Goal: Task Accomplishment & Management: Complete application form

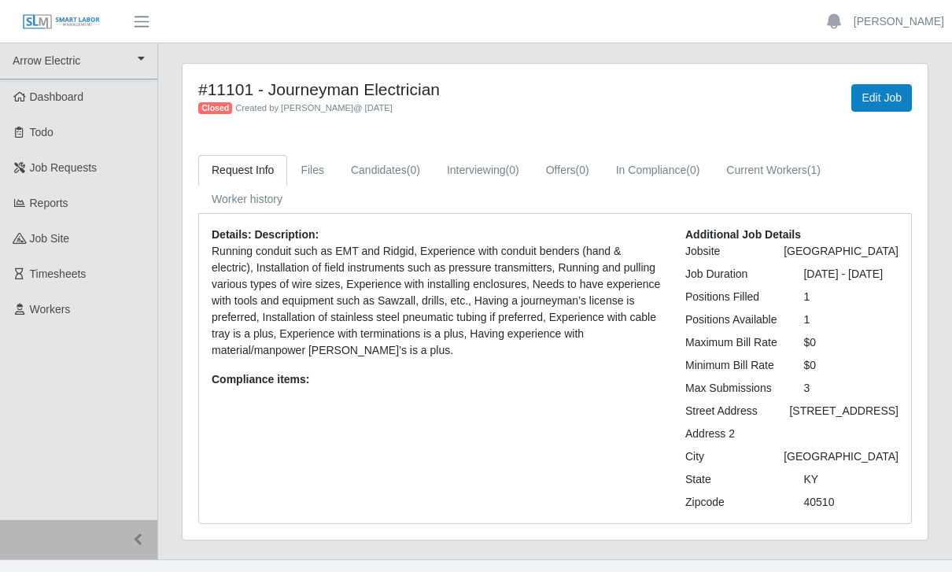
click at [59, 312] on span "Workers" at bounding box center [50, 309] width 41 height 13
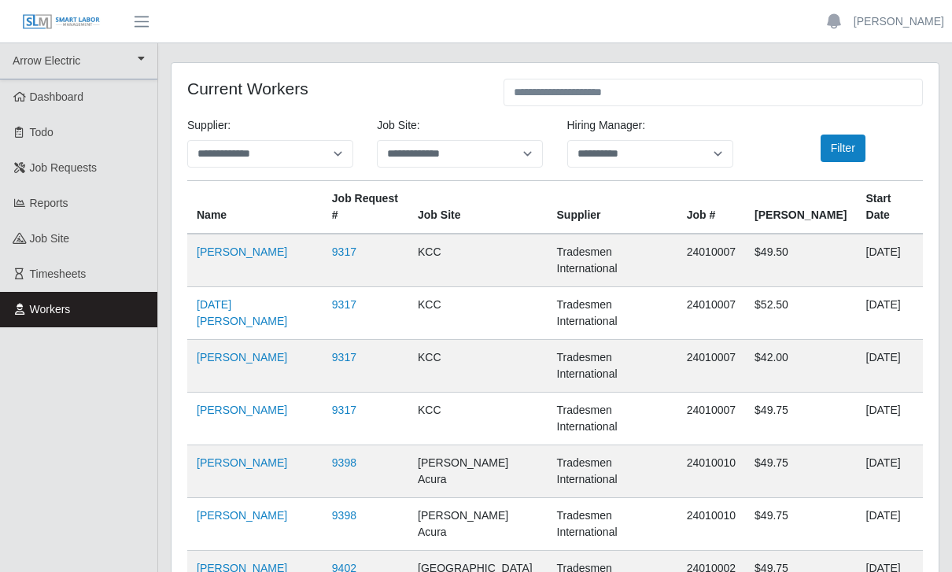
click at [279, 254] on link "Benjamin Redmon" at bounding box center [242, 252] width 91 height 13
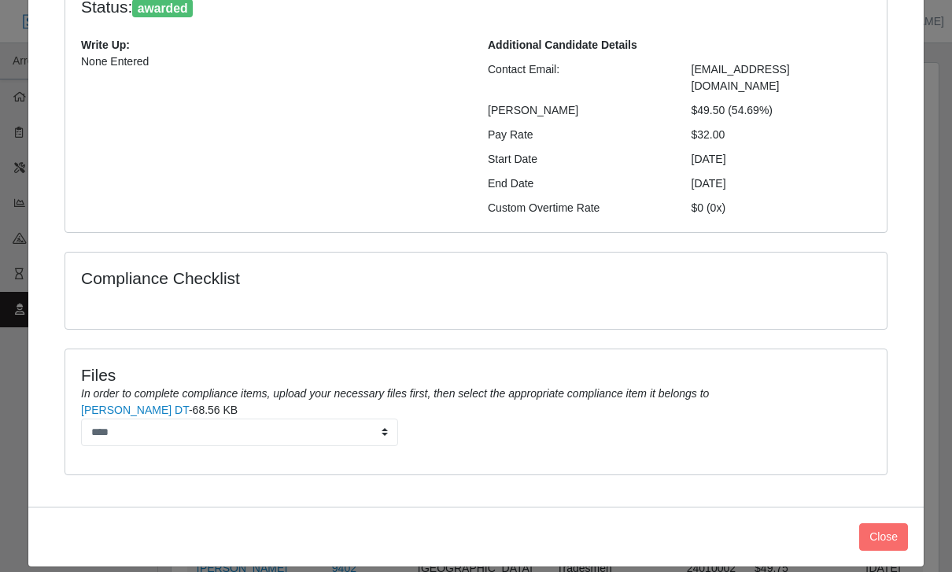
scroll to position [154, 0]
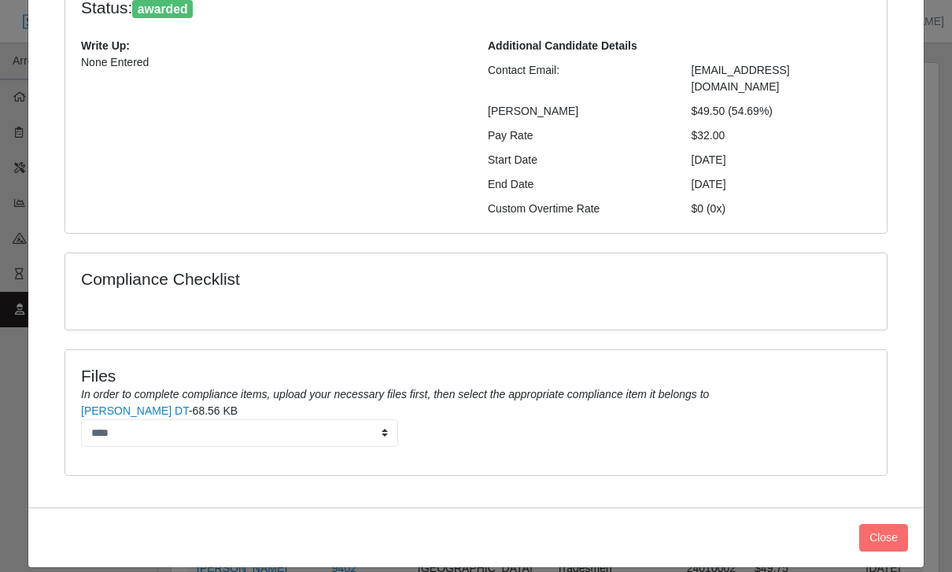
click at [885, 524] on button "Close" at bounding box center [883, 538] width 49 height 28
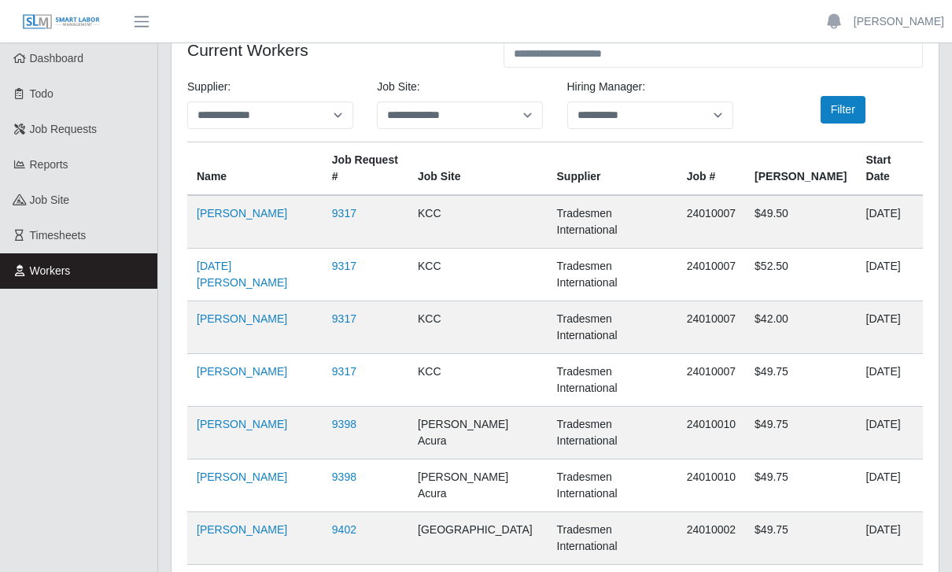
scroll to position [0, 0]
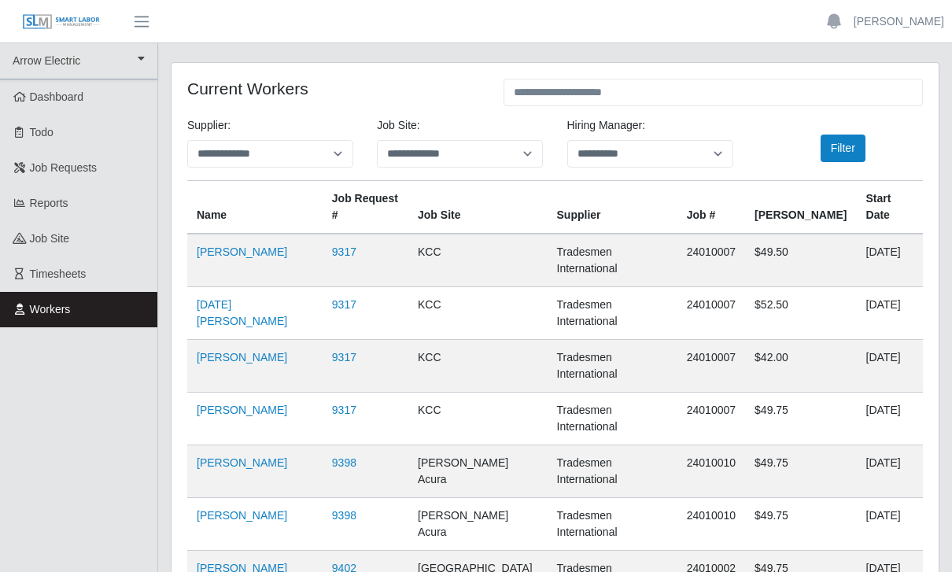
click at [357, 254] on link "9317" at bounding box center [344, 252] width 24 height 13
click at [848, 149] on button "Filter" at bounding box center [843, 149] width 45 height 28
click at [72, 165] on span "Job Requests" at bounding box center [64, 167] width 68 height 13
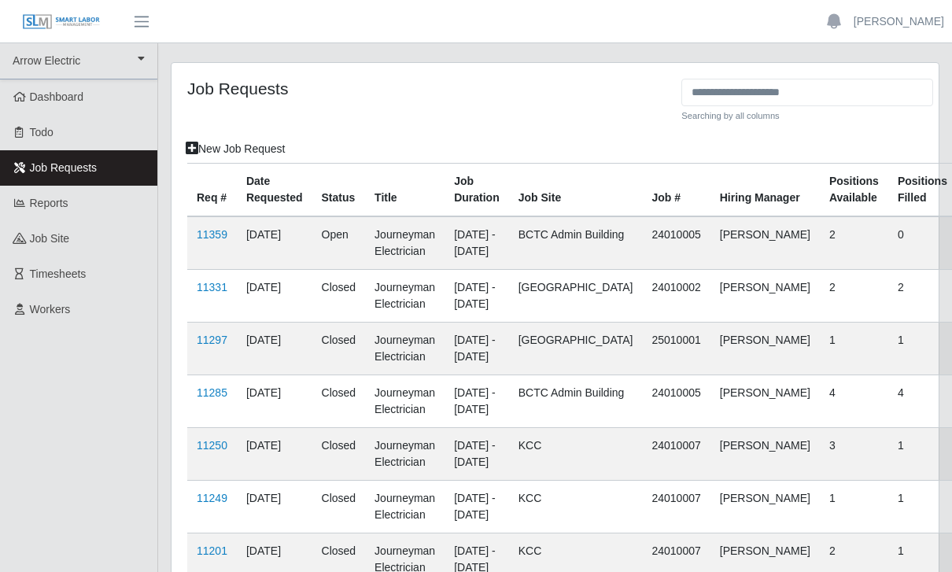
click at [219, 145] on link "New Job Request" at bounding box center [236, 149] width 120 height 28
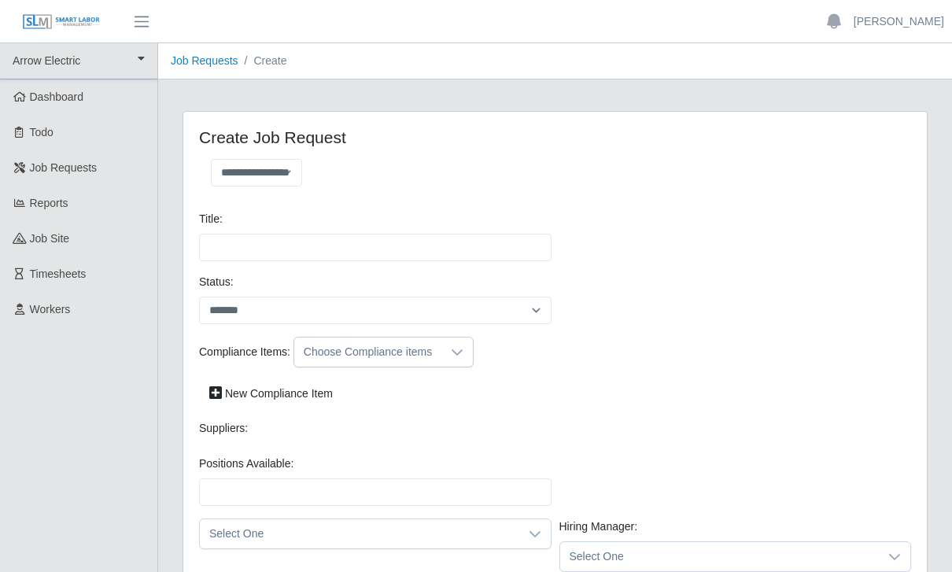
select select
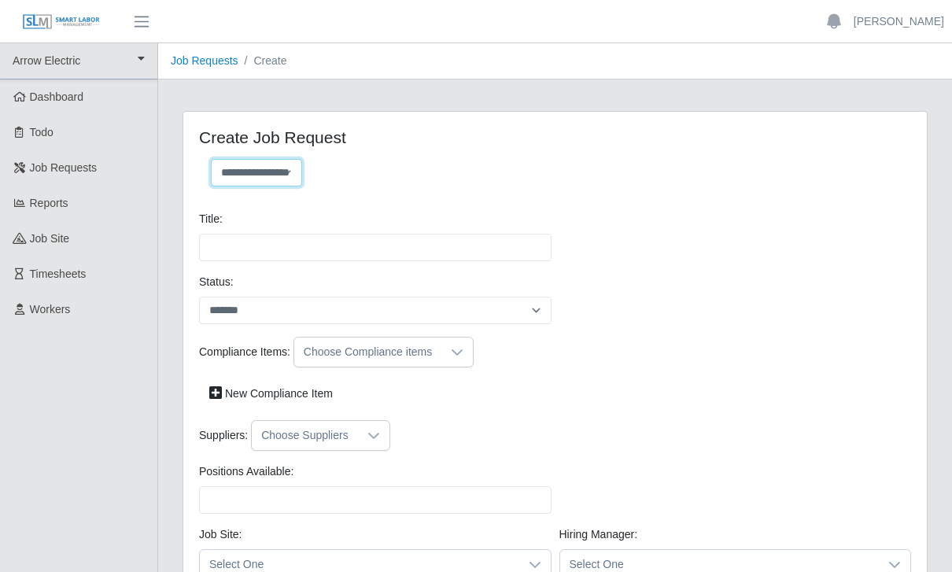
click at [261, 169] on select "**********" at bounding box center [256, 173] width 91 height 28
select select "**********"
type input "**********"
type input "*"
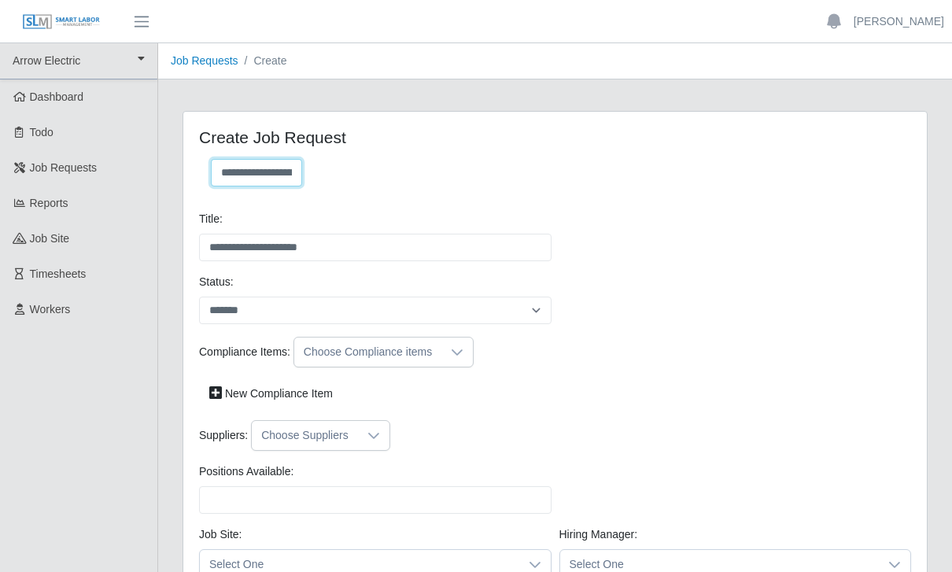
type input "*"
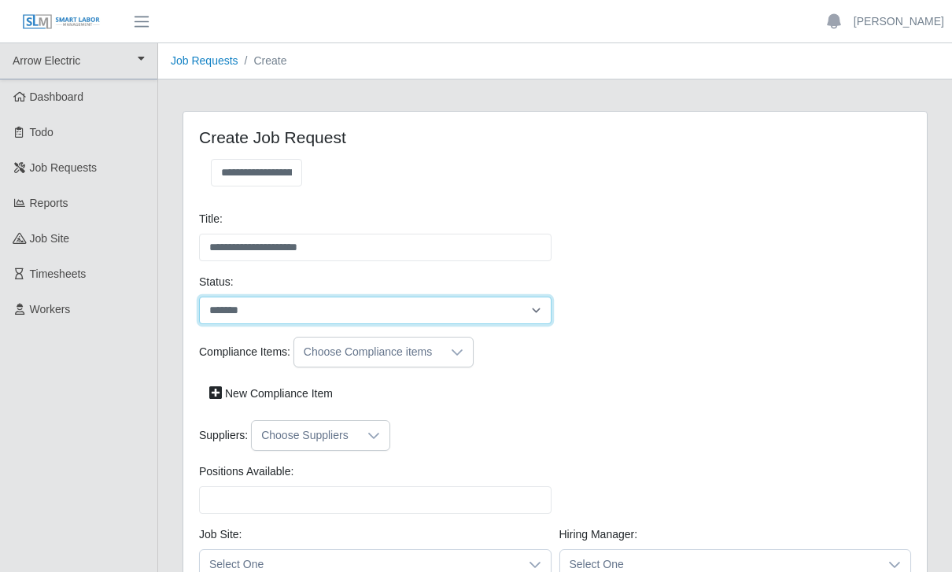
click at [321, 305] on select "*******" at bounding box center [375, 311] width 353 height 28
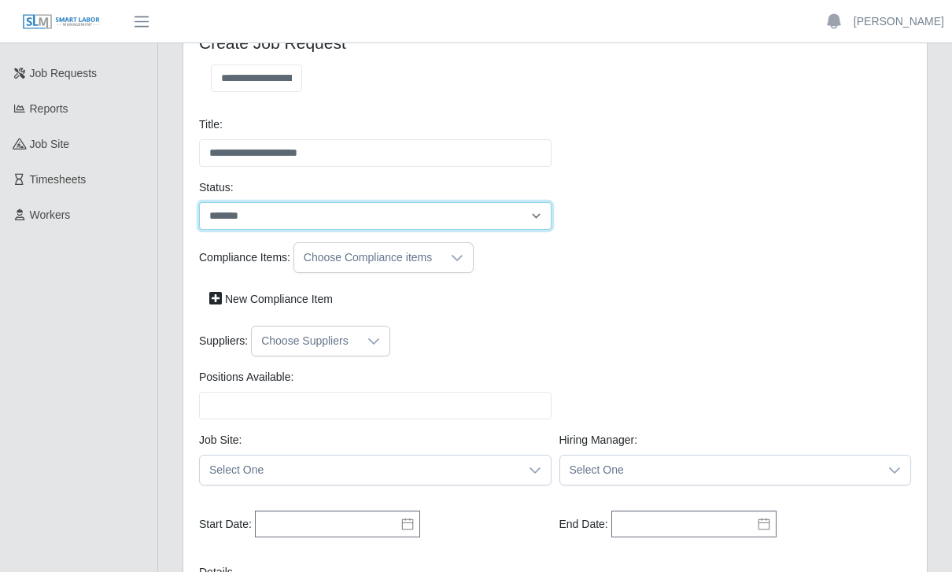
scroll to position [96, 0]
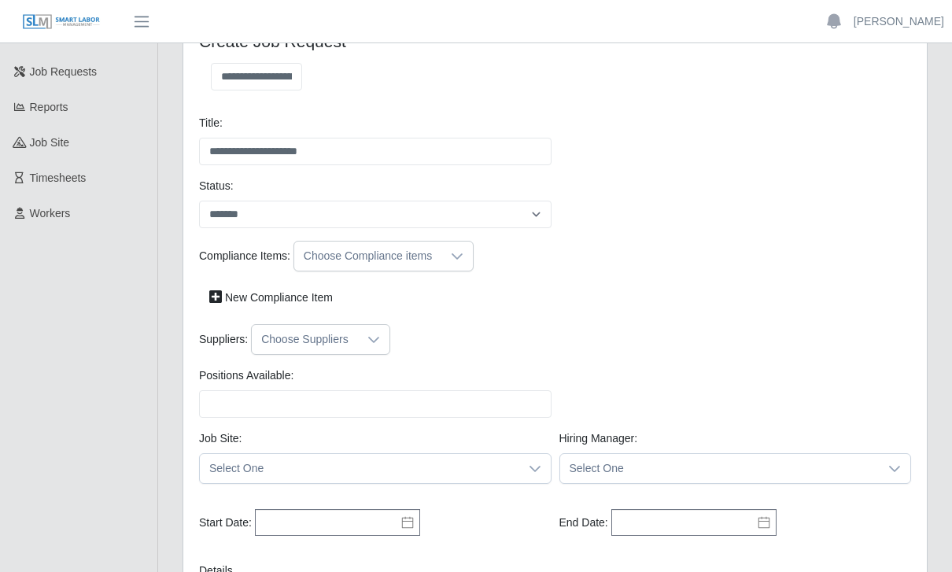
click at [460, 268] on div at bounding box center [457, 256] width 31 height 29
click at [532, 274] on div "Compliance Items: Choose Compliance items New Compliance Item" at bounding box center [555, 282] width 720 height 83
click at [371, 343] on icon at bounding box center [374, 340] width 13 height 13
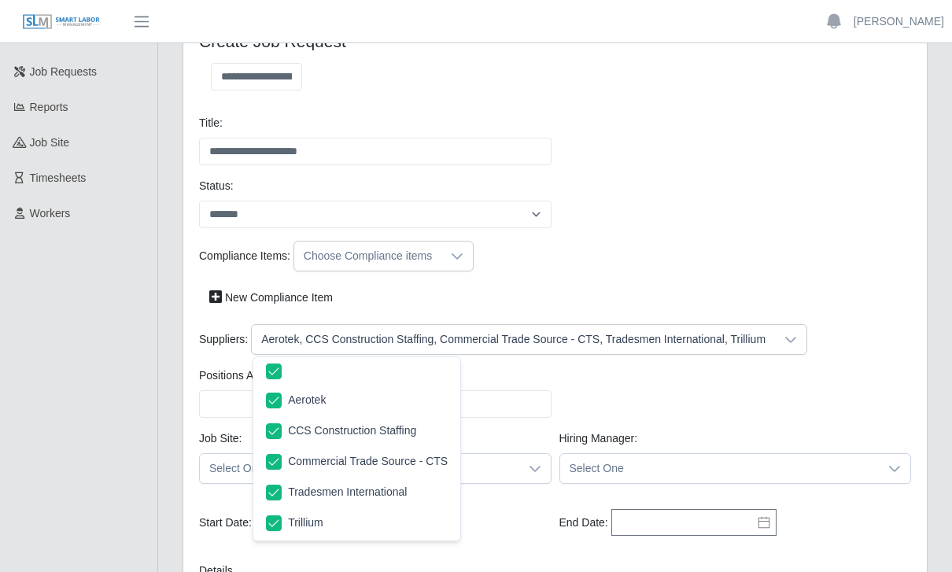
click at [552, 300] on div "New Compliance Item" at bounding box center [555, 298] width 720 height 28
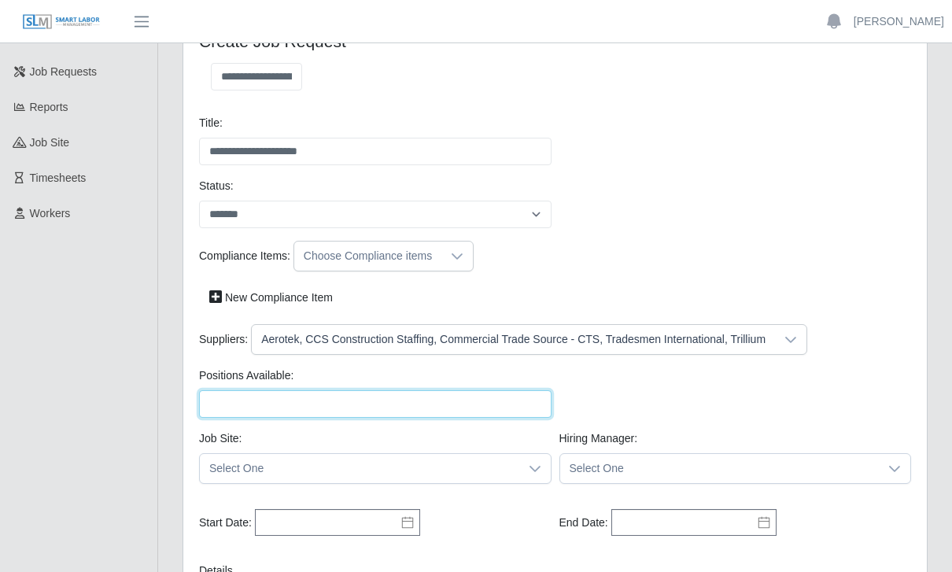
click at [312, 407] on input "Positions Available:" at bounding box center [375, 404] width 353 height 28
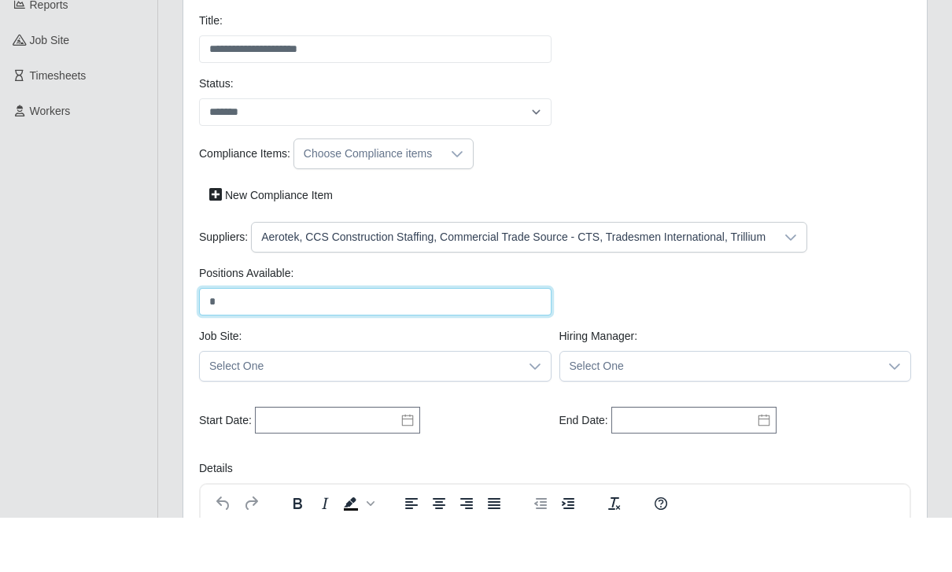
scroll to position [147, 0]
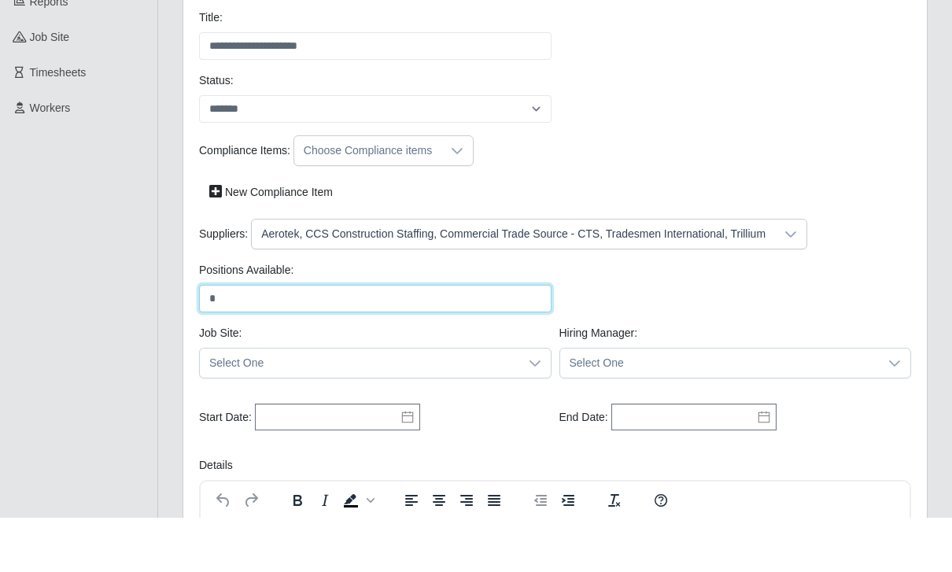
type input "*"
click at [533, 412] on icon at bounding box center [535, 418] width 13 height 13
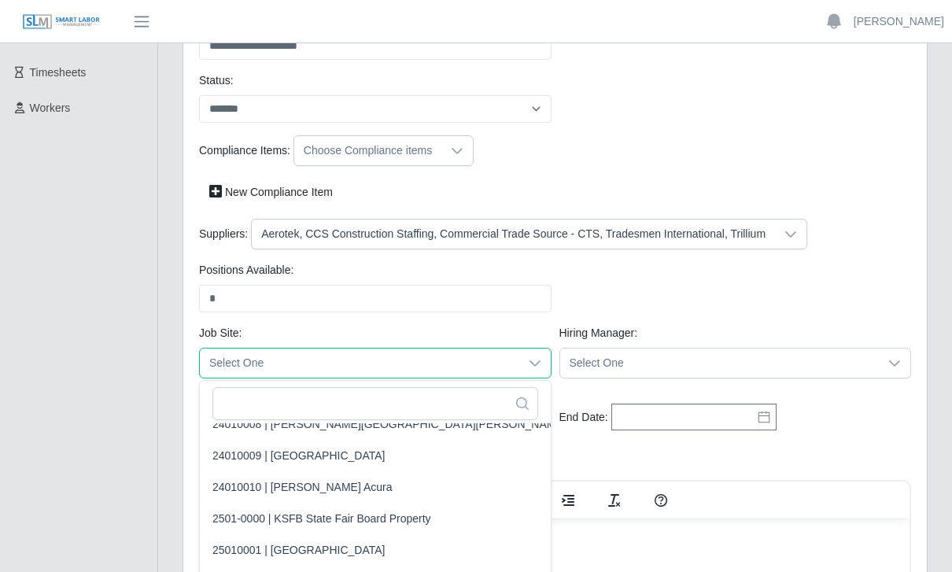
scroll to position [142, 0]
click at [261, 571] on span "TBD | ECTC" at bounding box center [242, 582] width 61 height 17
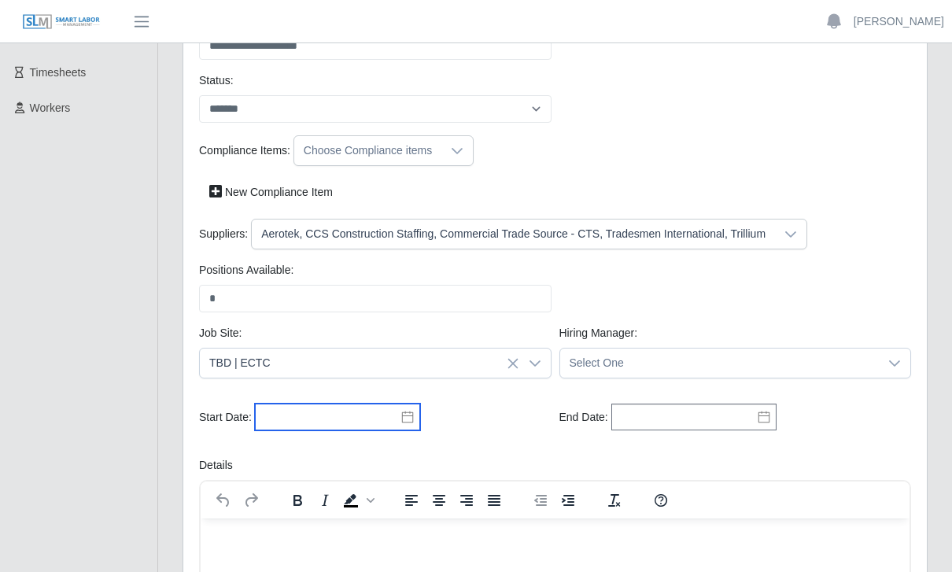
click at [384, 419] on input "text" at bounding box center [337, 417] width 165 height 27
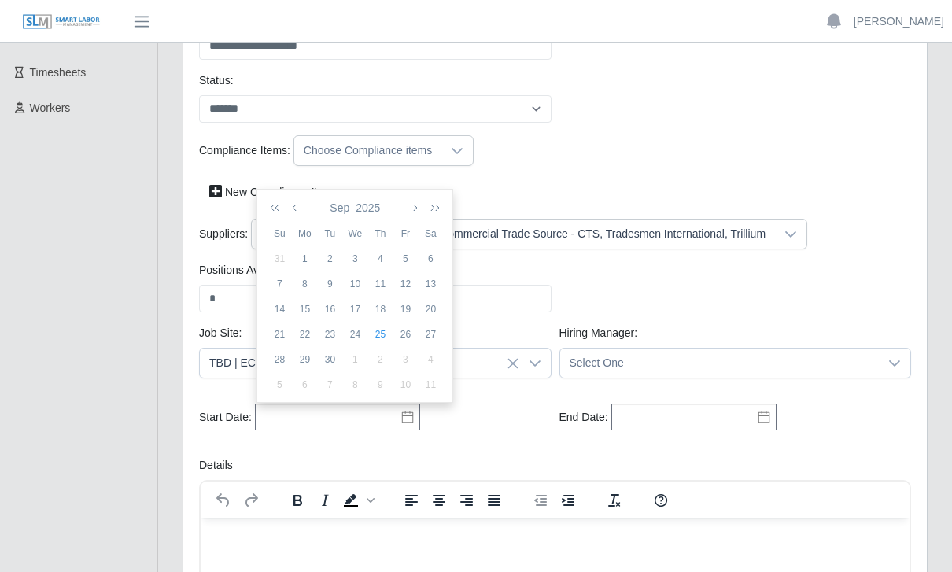
click at [412, 336] on div "26" at bounding box center [405, 334] width 25 height 14
type input "**********"
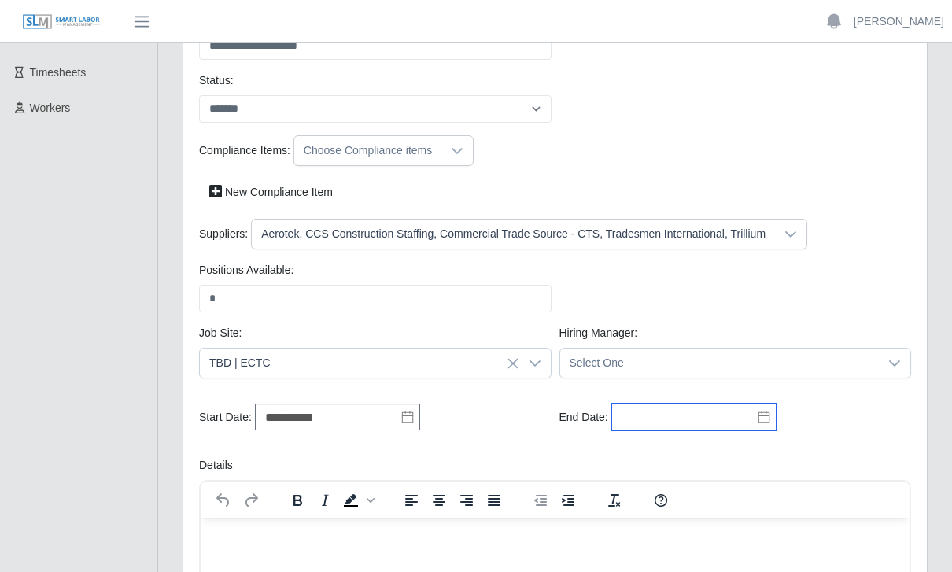
click at [745, 423] on input "text" at bounding box center [694, 417] width 165 height 27
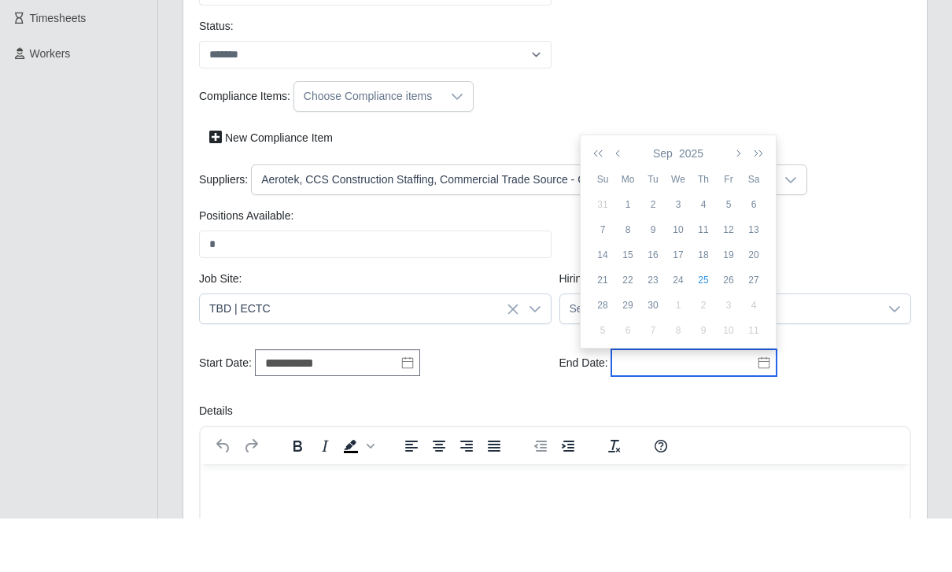
scroll to position [209, 0]
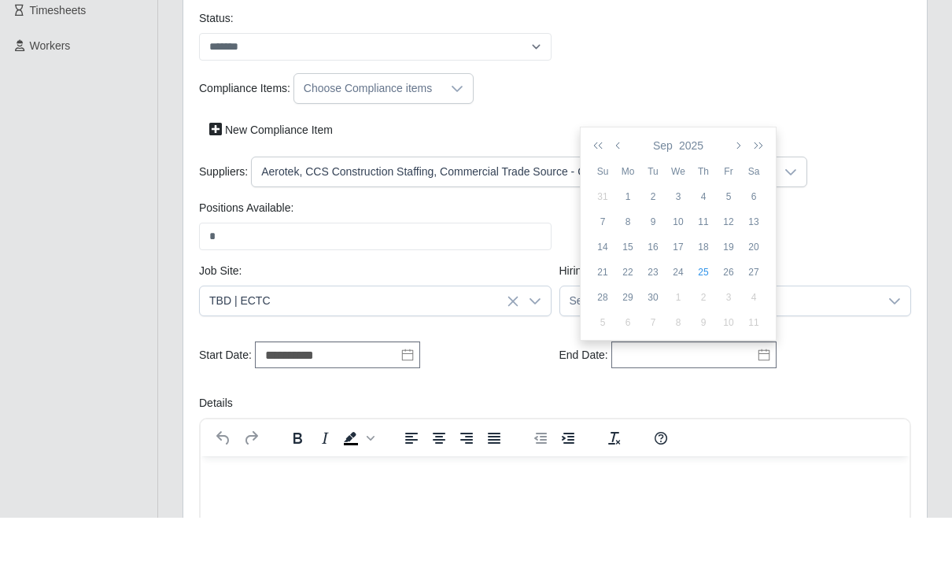
click at [728, 370] on div "10" at bounding box center [728, 377] width 25 height 14
type input "**********"
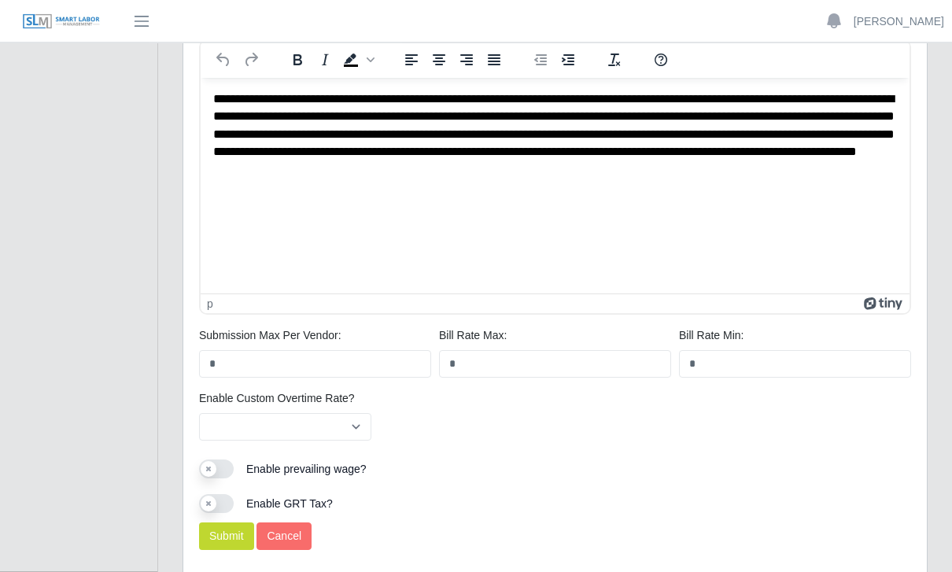
scroll to position [981, 0]
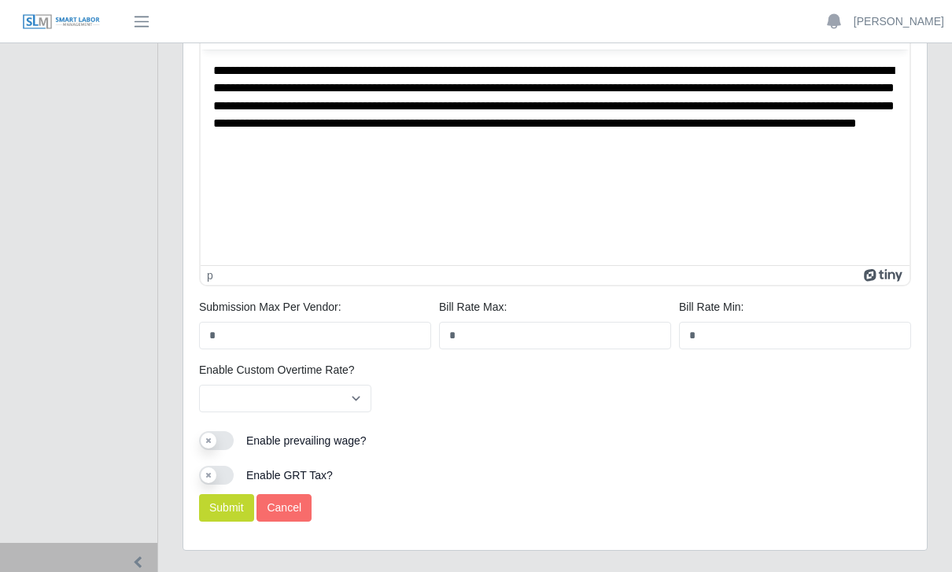
click at [225, 511] on button "Submit" at bounding box center [226, 508] width 55 height 28
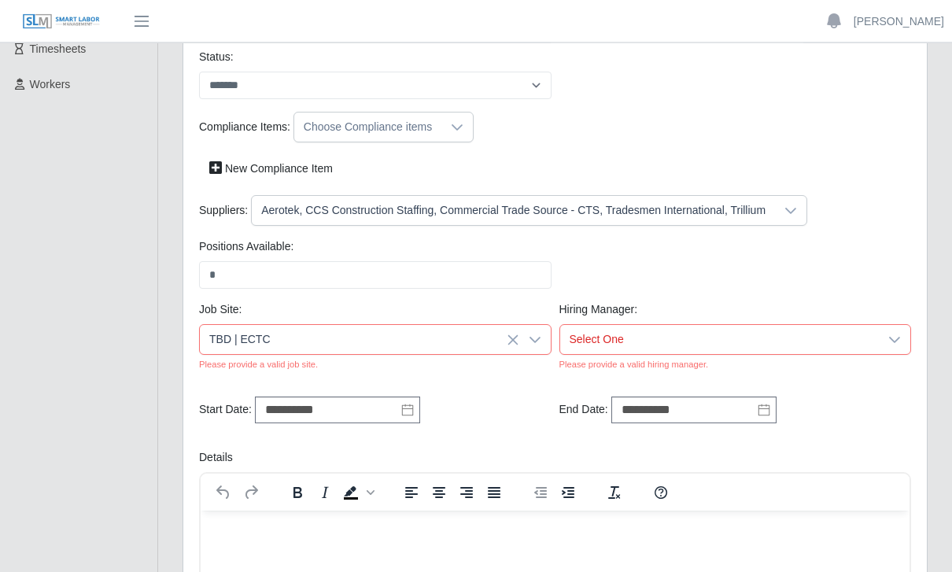
scroll to position [225, 0]
click at [878, 334] on span "Select One" at bounding box center [720, 339] width 320 height 29
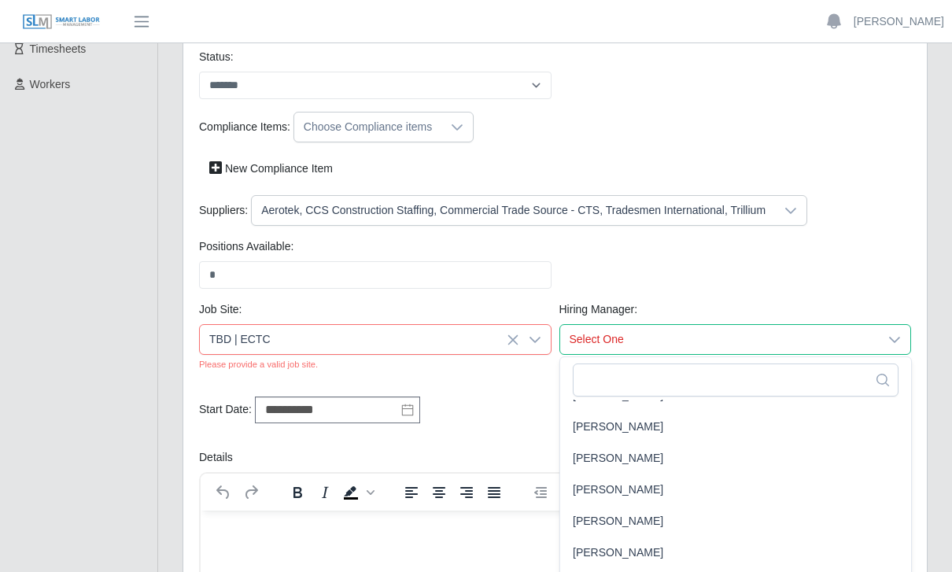
scroll to position [51, 0]
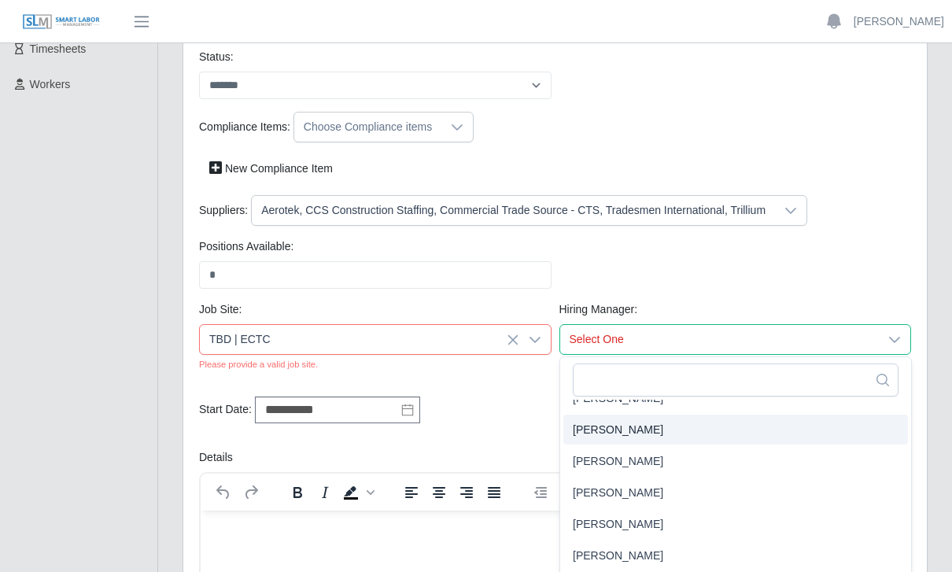
click at [619, 429] on span "Brad Puckett" at bounding box center [618, 430] width 91 height 17
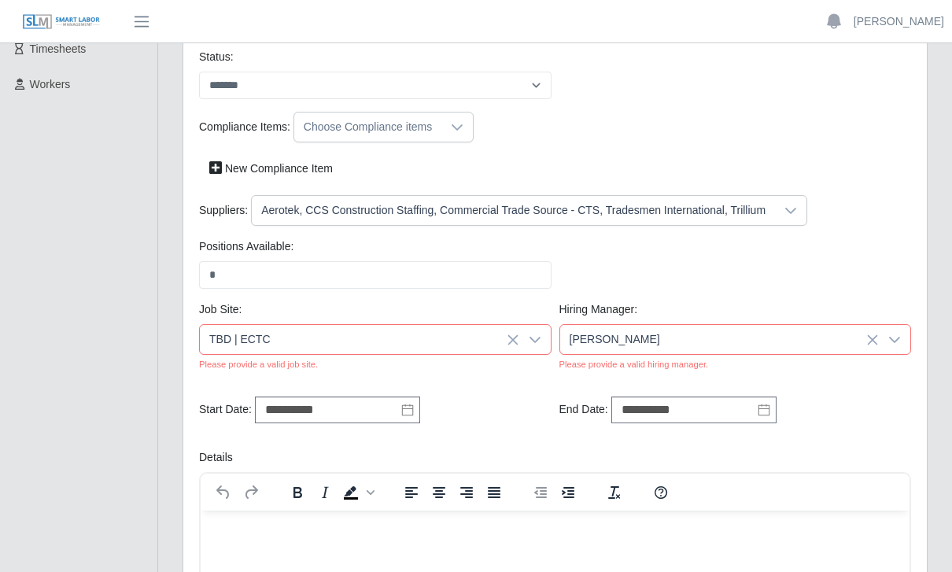
click at [893, 342] on icon at bounding box center [894, 340] width 11 height 6
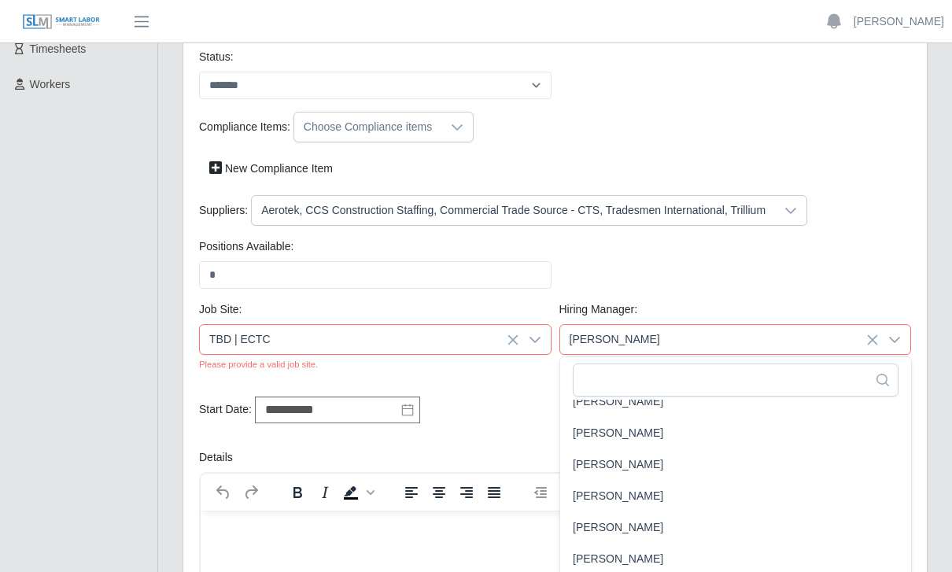
scroll to position [217, 0]
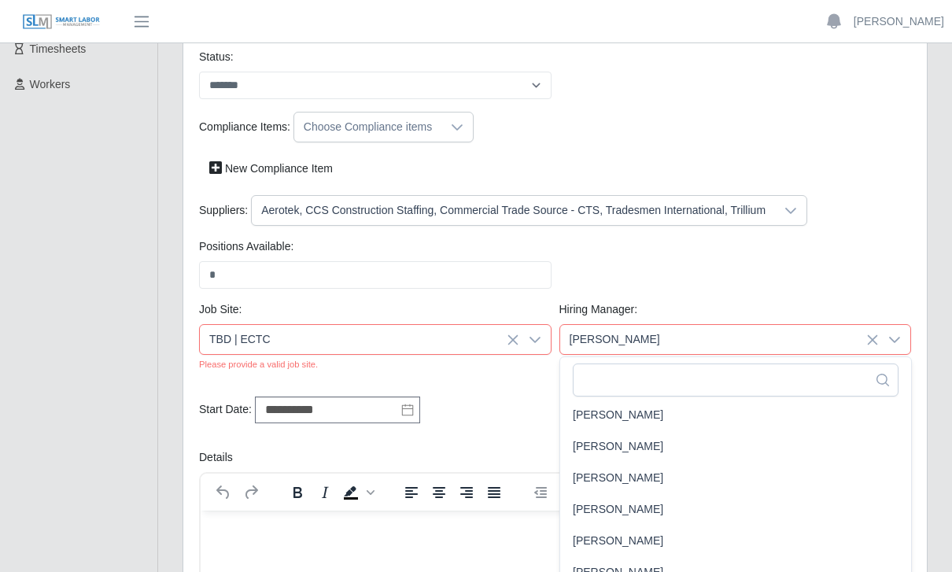
click at [631, 455] on li "[PERSON_NAME]" at bounding box center [735, 446] width 345 height 30
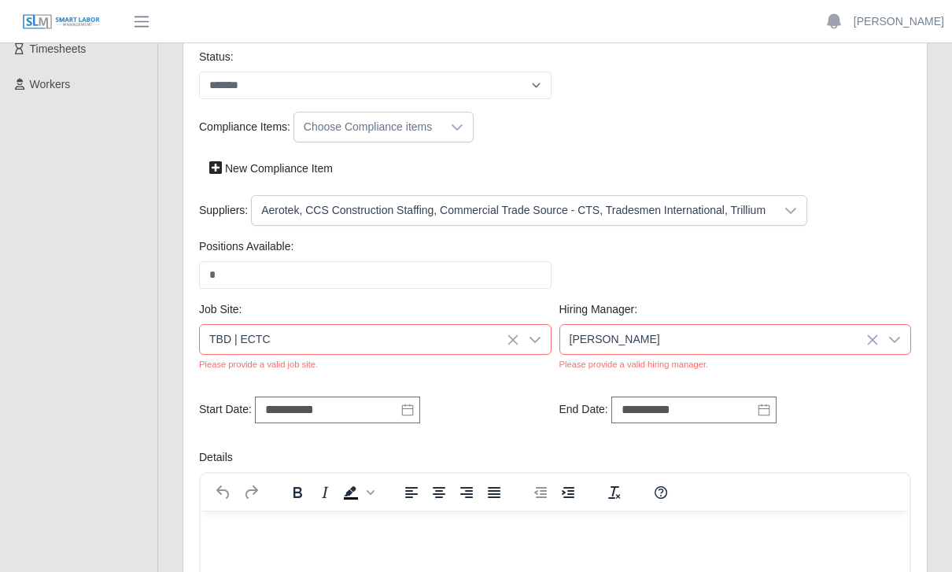
scroll to position [224, 0]
click at [878, 341] on icon at bounding box center [872, 340] width 13 height 13
click at [888, 340] on div at bounding box center [894, 340] width 31 height 29
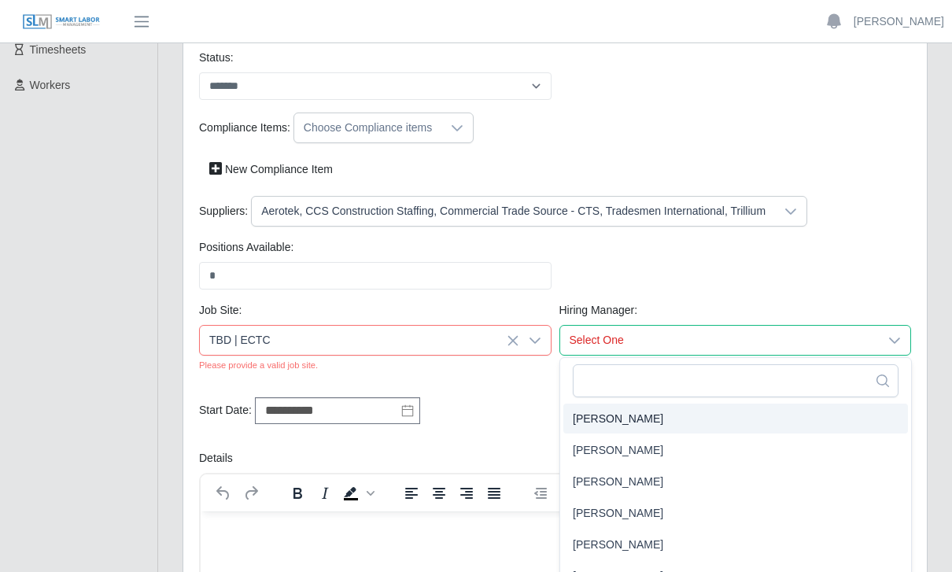
click at [615, 421] on span "Alan Kopp" at bounding box center [618, 419] width 91 height 17
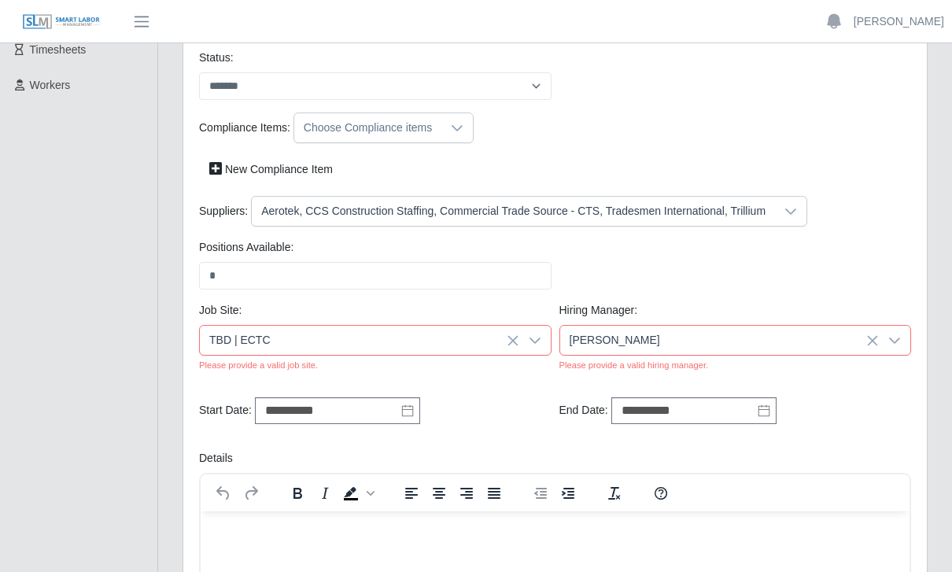
click at [889, 342] on icon at bounding box center [895, 340] width 13 height 13
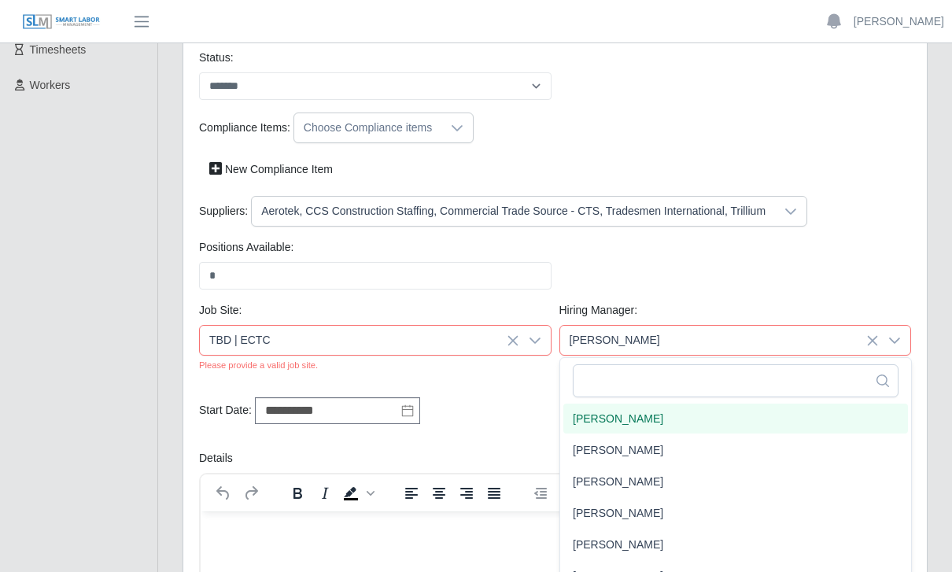
click at [626, 486] on span "Brad Puckett" at bounding box center [618, 482] width 91 height 17
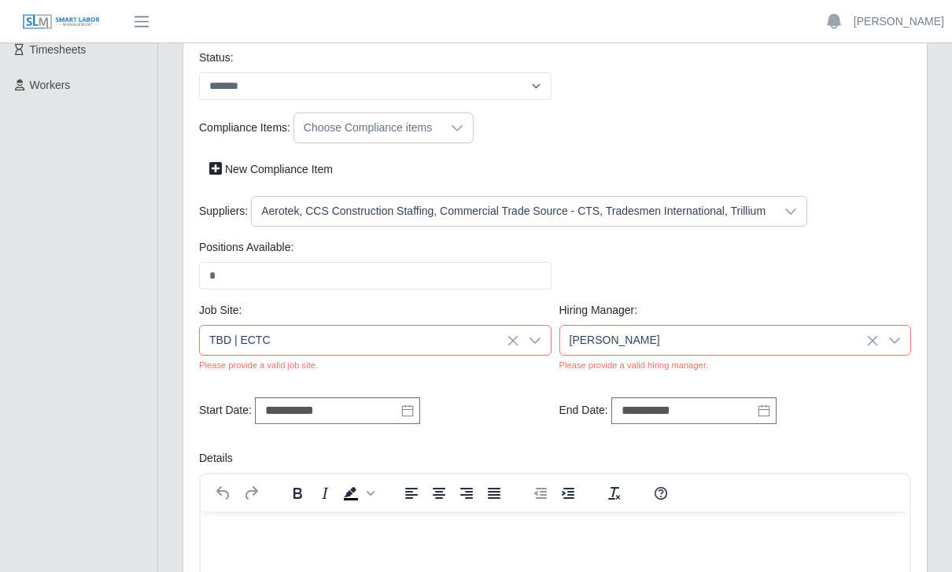
click at [518, 339] on icon at bounding box center [513, 340] width 13 height 13
click at [536, 338] on icon at bounding box center [535, 340] width 13 height 13
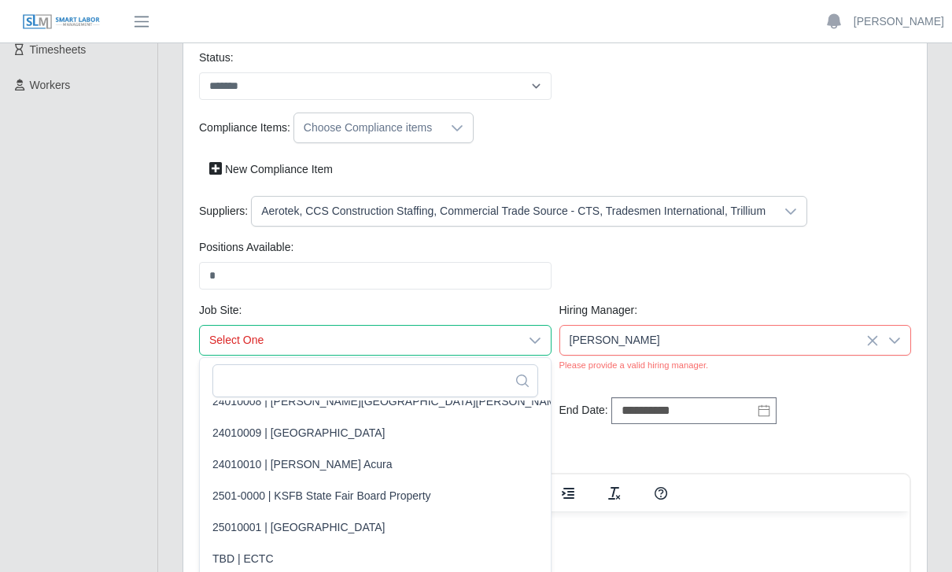
scroll to position [143, 0]
click at [258, 552] on span "TBD | ECTC" at bounding box center [242, 559] width 61 height 17
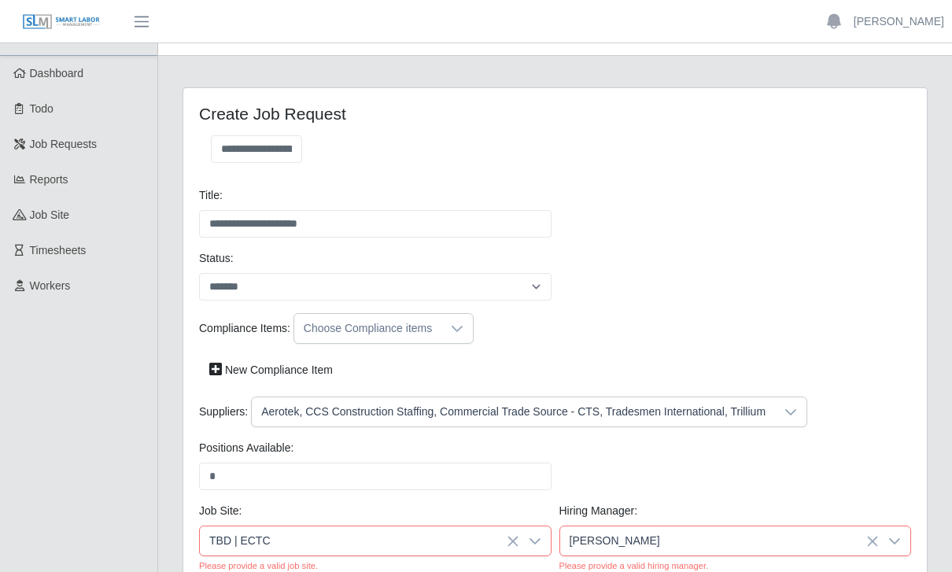
scroll to position [0, 0]
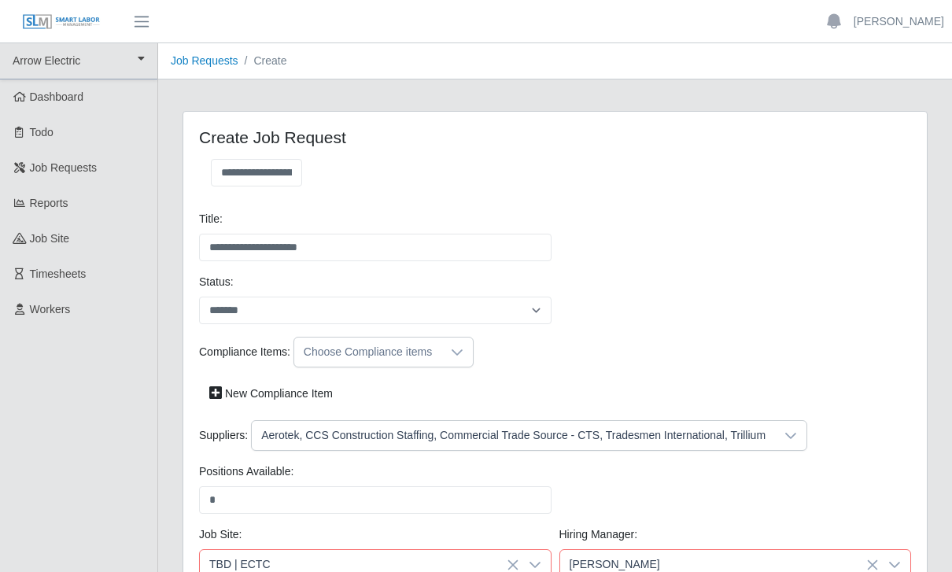
click at [222, 57] on link "Job Requests" at bounding box center [205, 60] width 68 height 13
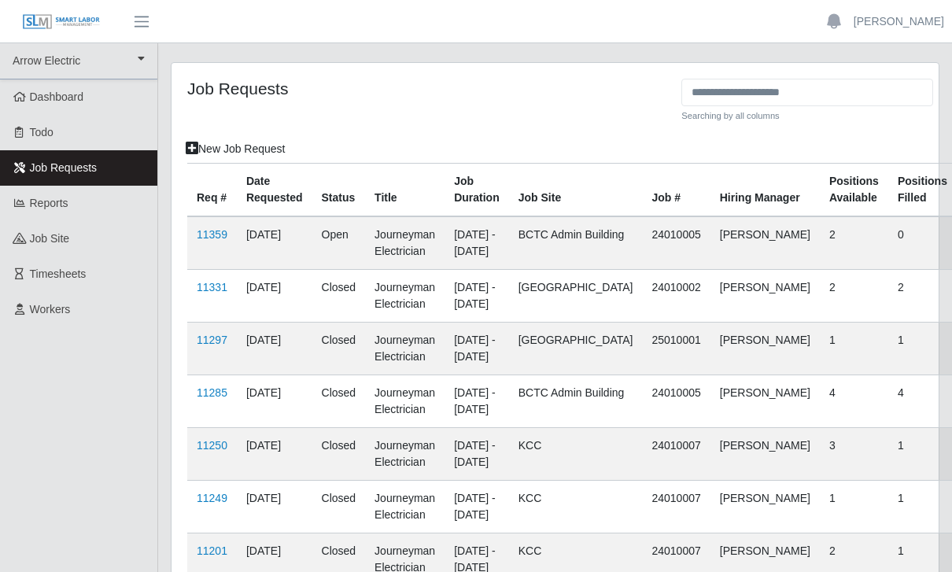
click at [216, 141] on link "New Job Request" at bounding box center [236, 149] width 120 height 28
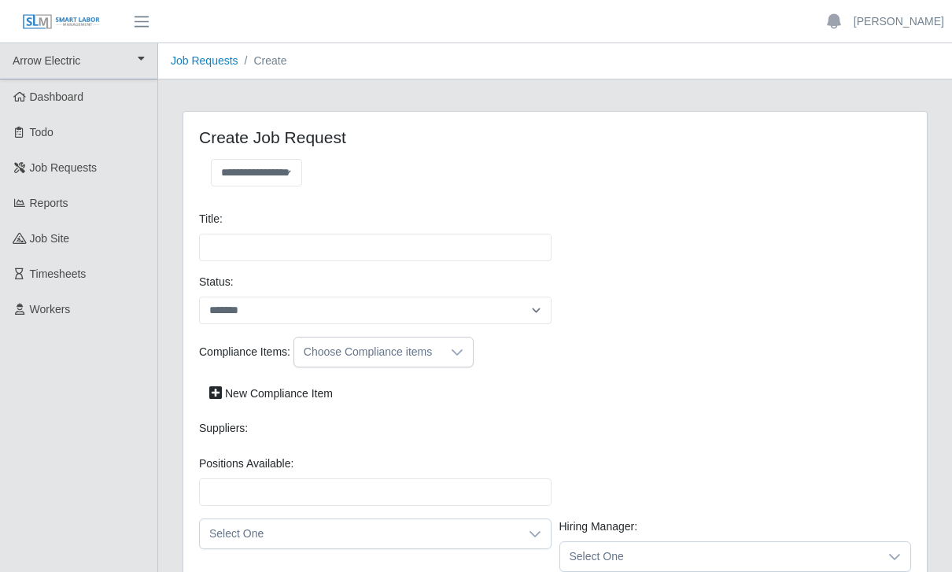
select select
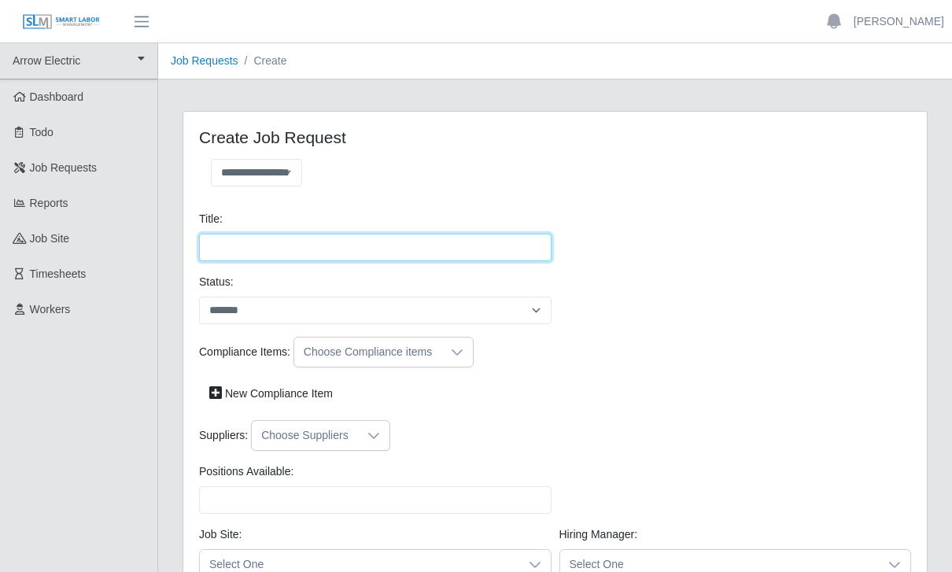
click at [316, 253] on input "Title:" at bounding box center [375, 248] width 353 height 28
type input "**********"
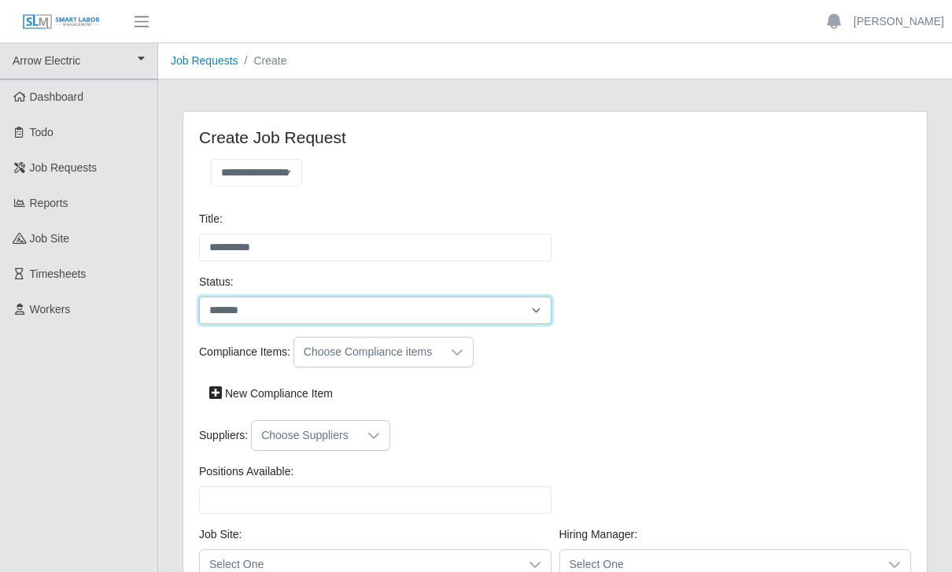
click at [532, 315] on select "*******" at bounding box center [375, 311] width 353 height 28
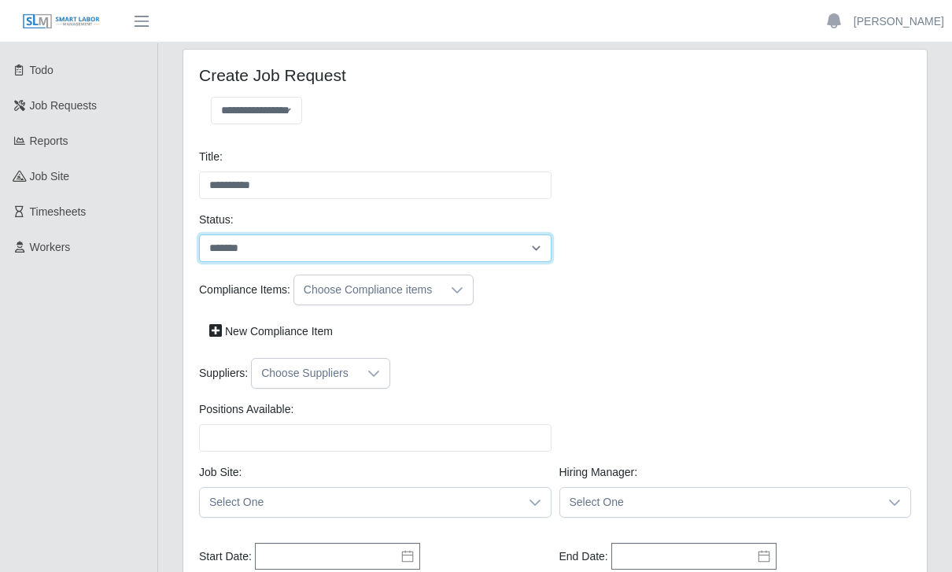
scroll to position [94, 0]
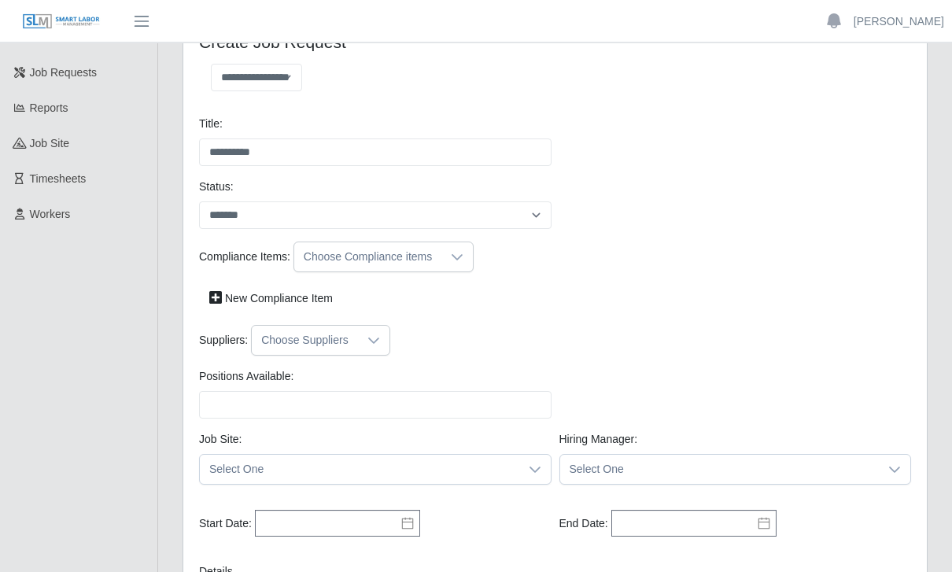
click at [379, 338] on icon at bounding box center [374, 341] width 13 height 13
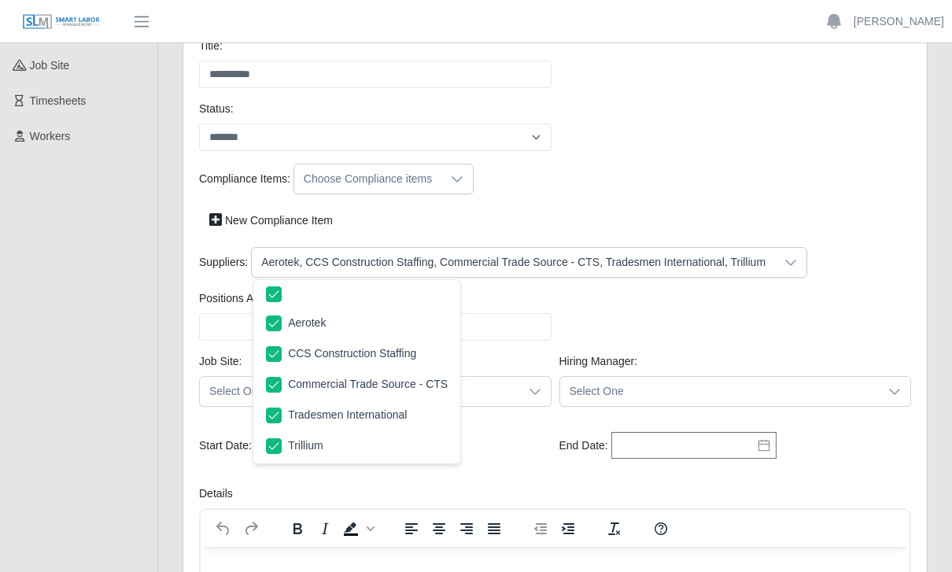
scroll to position [175, 0]
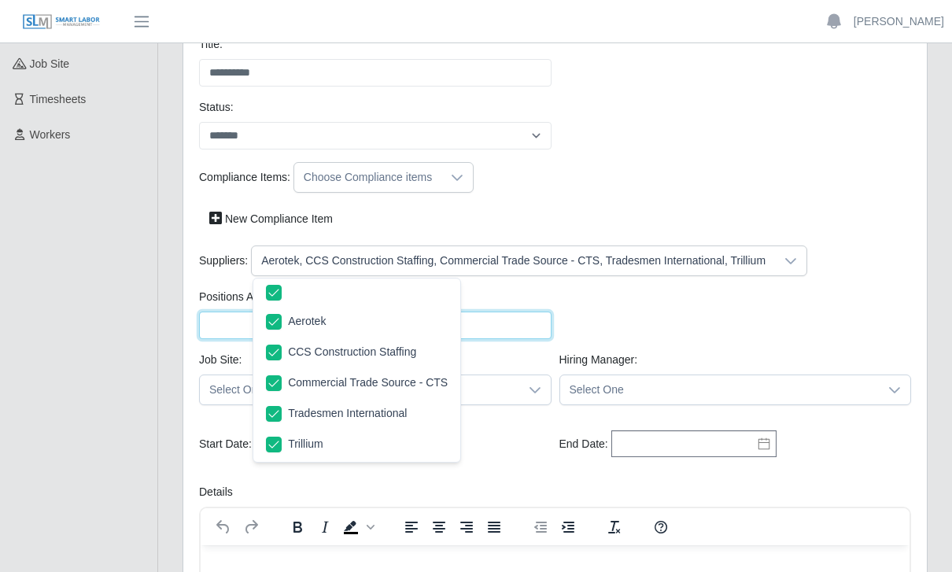
click at [523, 323] on input "Positions Available:" at bounding box center [375, 326] width 353 height 28
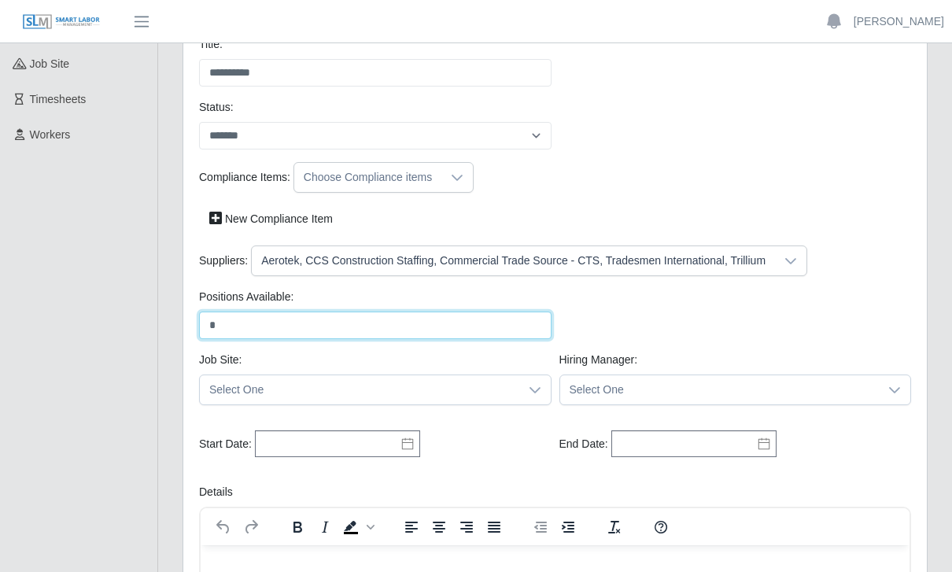
type input "*"
click at [533, 390] on icon at bounding box center [535, 390] width 13 height 13
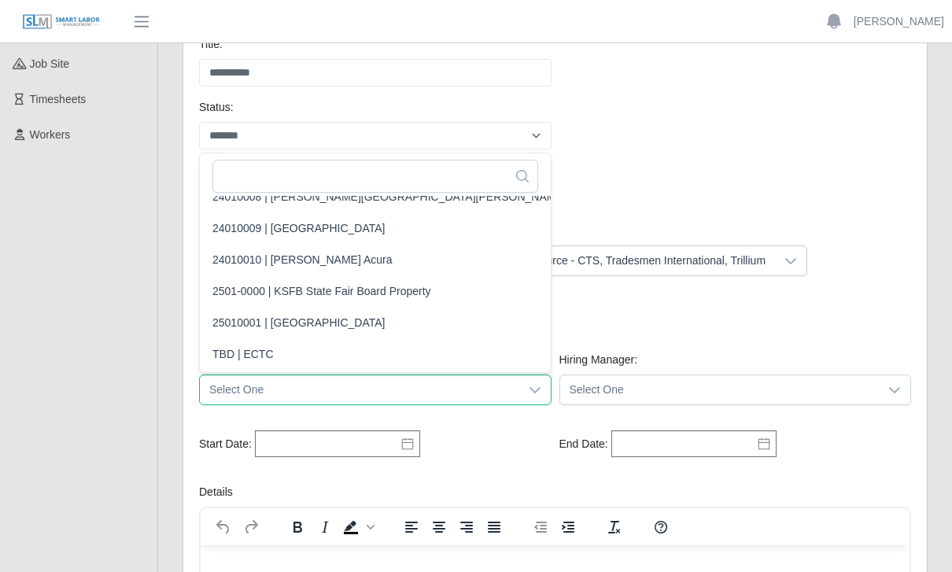
scroll to position [142, 0]
click at [256, 359] on span "TBD | ECTC" at bounding box center [242, 354] width 61 height 17
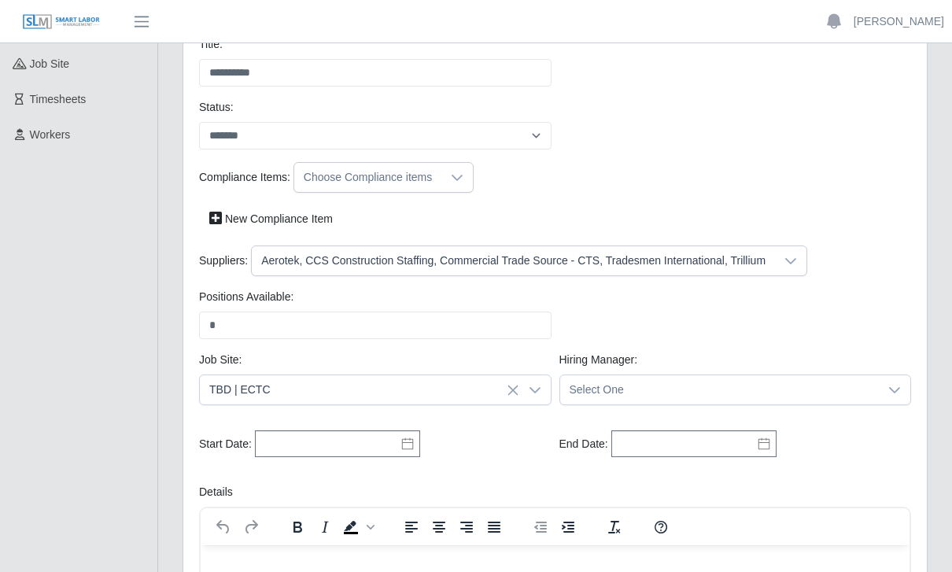
click at [878, 387] on span "Select One" at bounding box center [720, 389] width 320 height 29
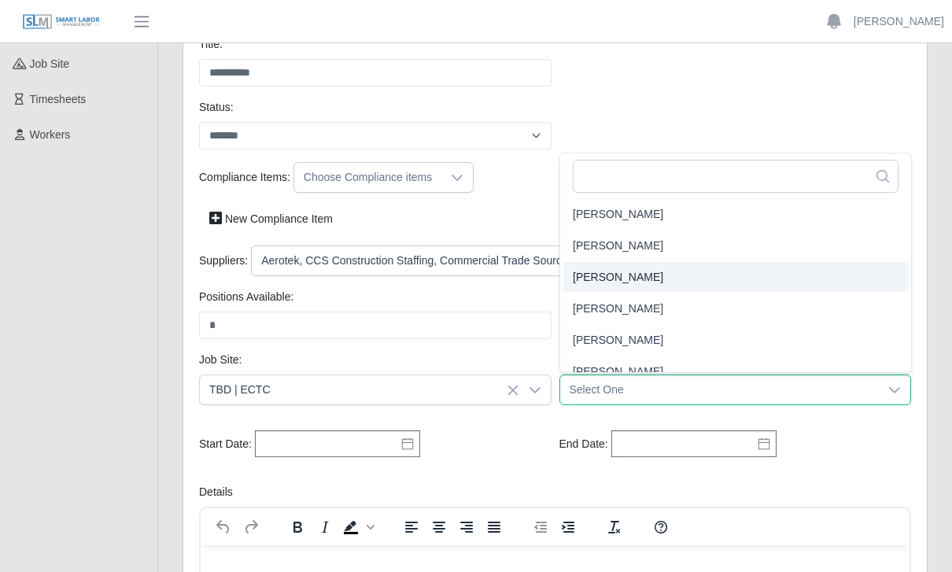
click at [633, 275] on span "Brad Puckett" at bounding box center [618, 277] width 91 height 17
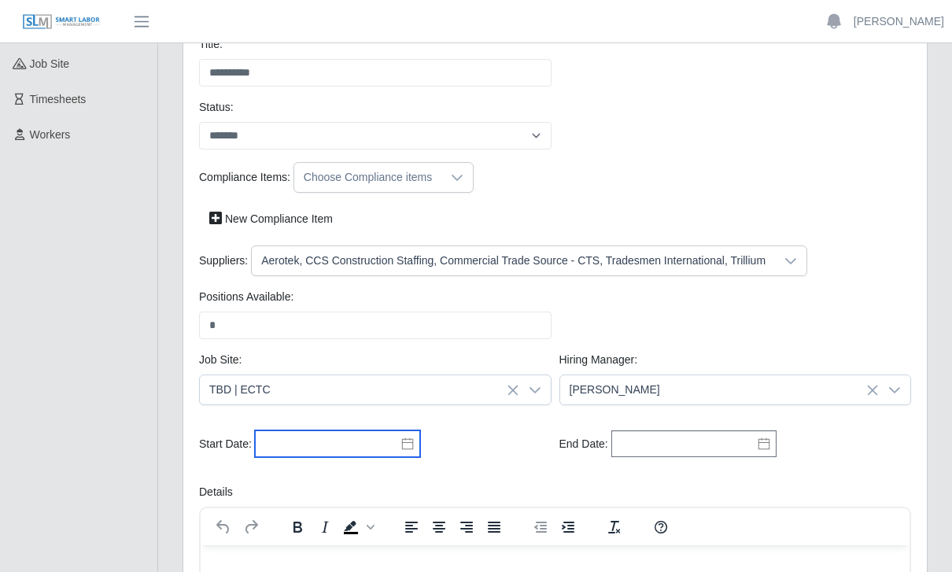
click at [386, 445] on input "text" at bounding box center [337, 443] width 165 height 27
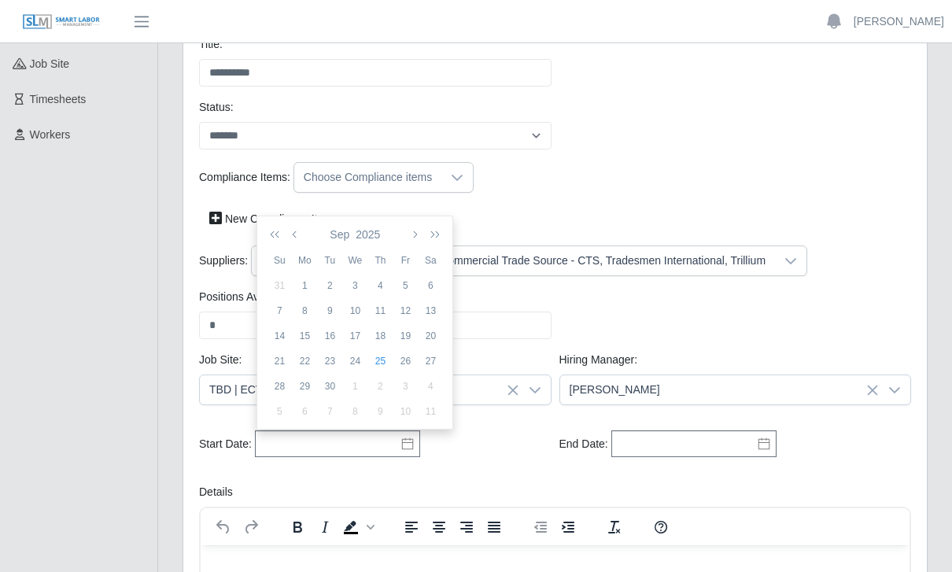
click at [405, 361] on div "26" at bounding box center [405, 361] width 25 height 14
type input "**********"
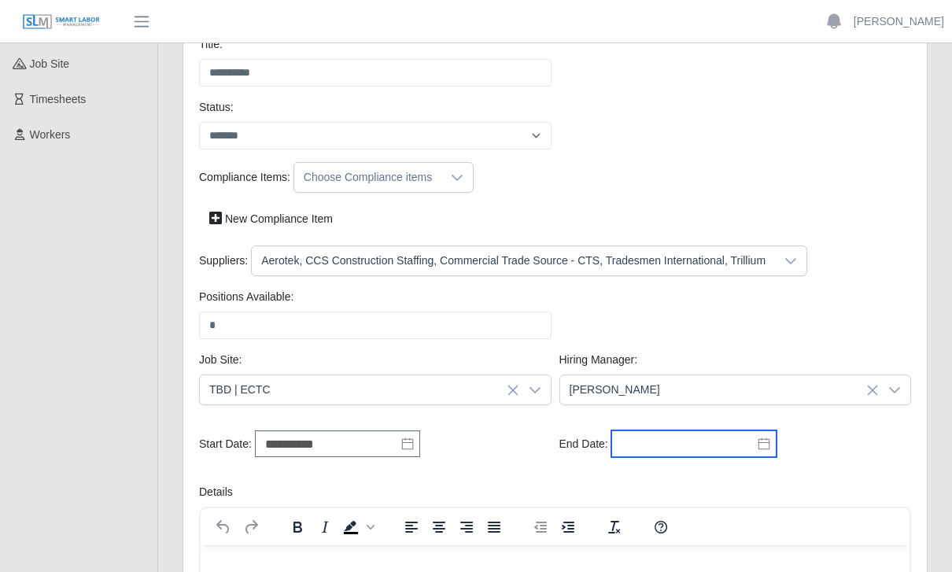
click at [704, 449] on input "text" at bounding box center [694, 443] width 165 height 27
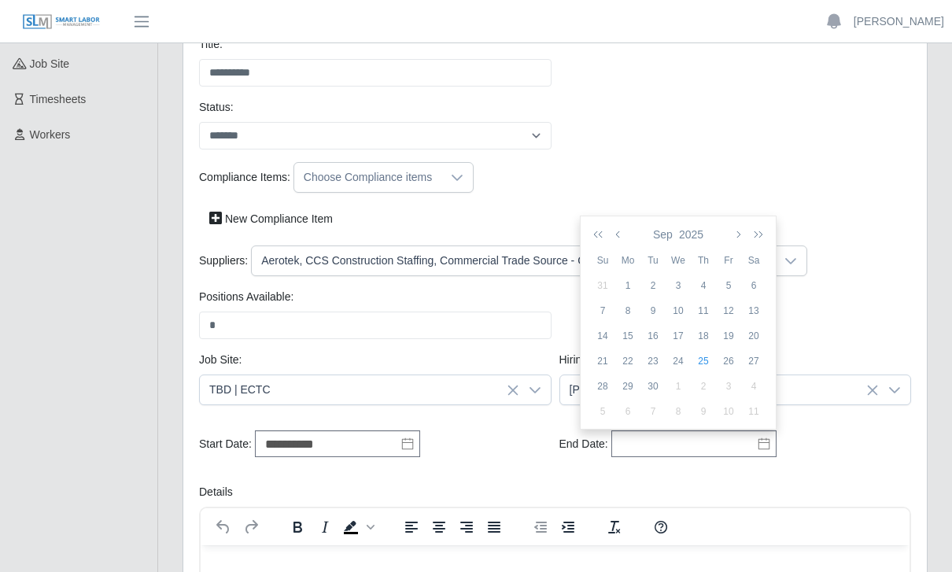
click at [730, 412] on div "10" at bounding box center [728, 412] width 25 height 14
type input "**********"
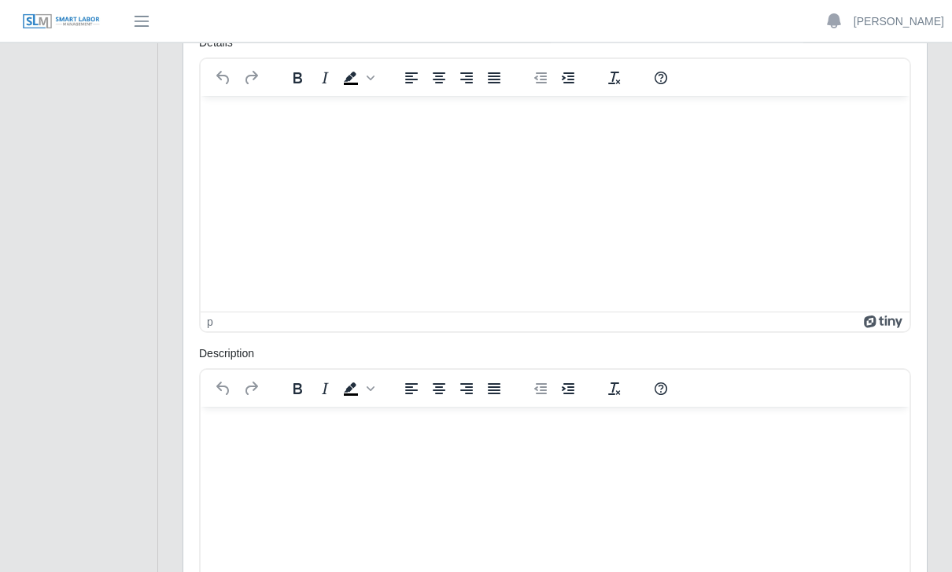
scroll to position [682, 0]
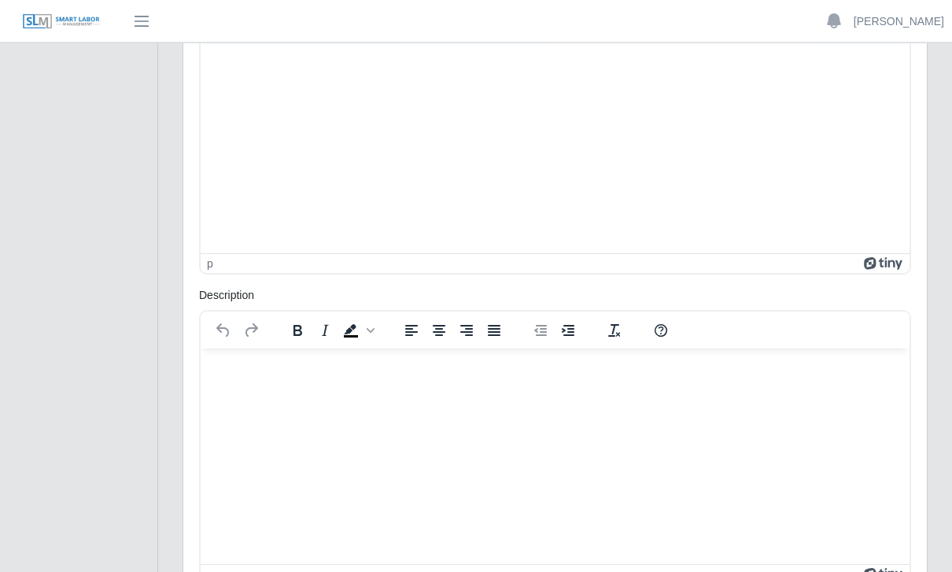
click at [264, 376] on p "Rich Text Area. Press ALT-0 for help." at bounding box center [555, 369] width 684 height 17
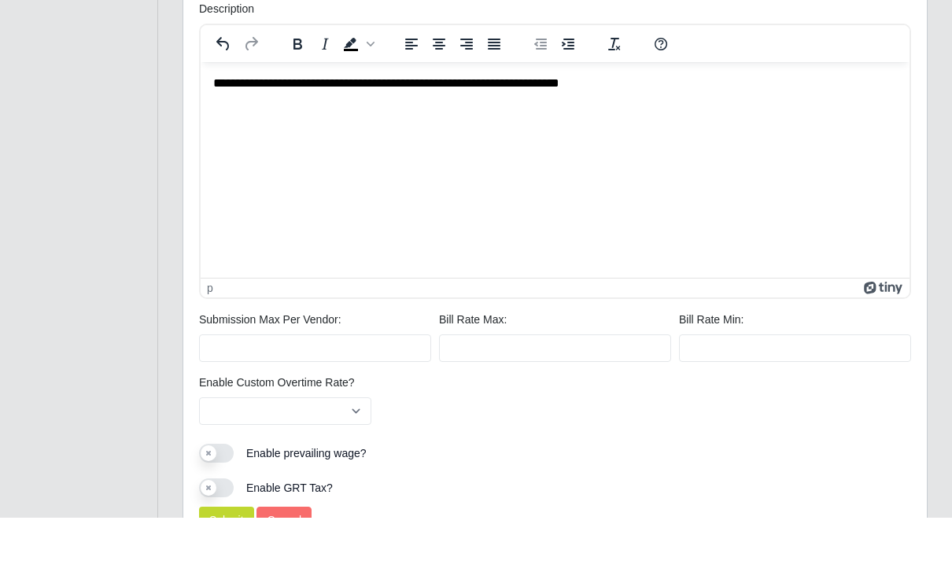
scroll to position [1032, 0]
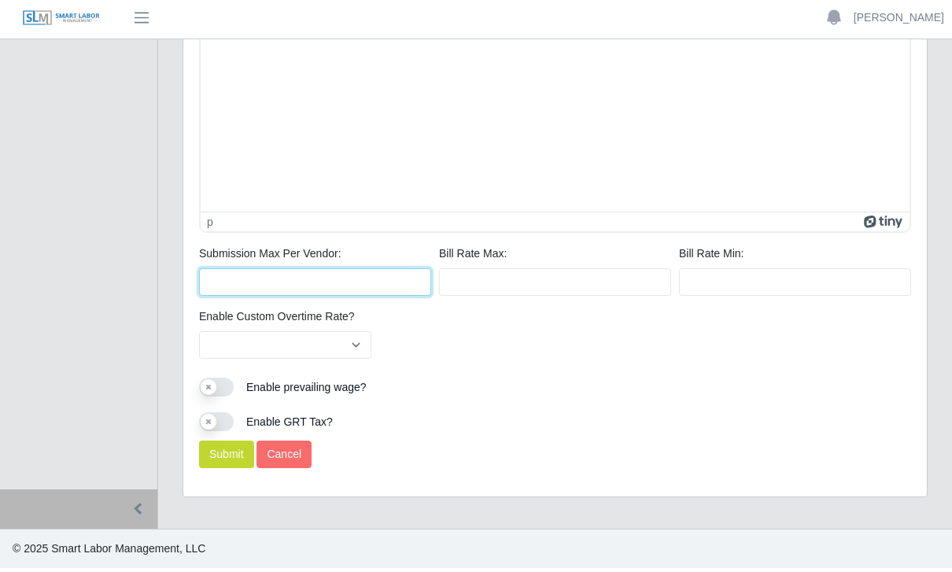
click at [390, 277] on input "Submission Max Per Vendor:" at bounding box center [315, 286] width 232 height 28
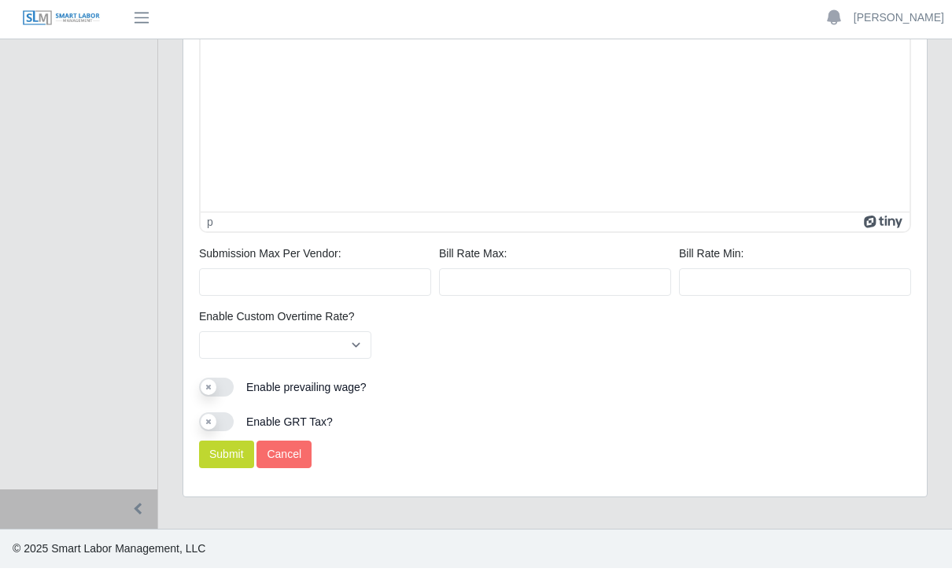
click at [230, 458] on button "Submit" at bounding box center [226, 459] width 55 height 28
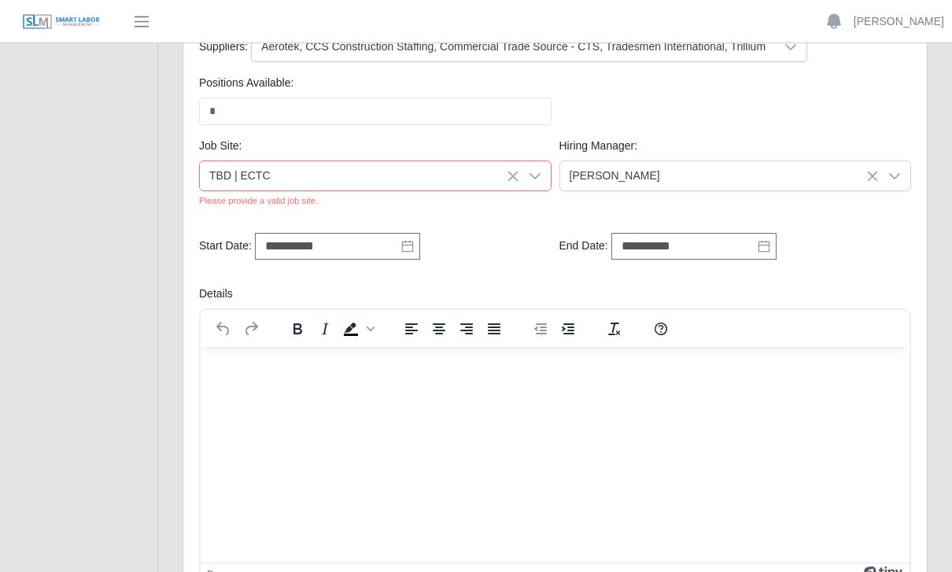
scroll to position [390, 0]
click at [529, 172] on icon at bounding box center [535, 175] width 13 height 13
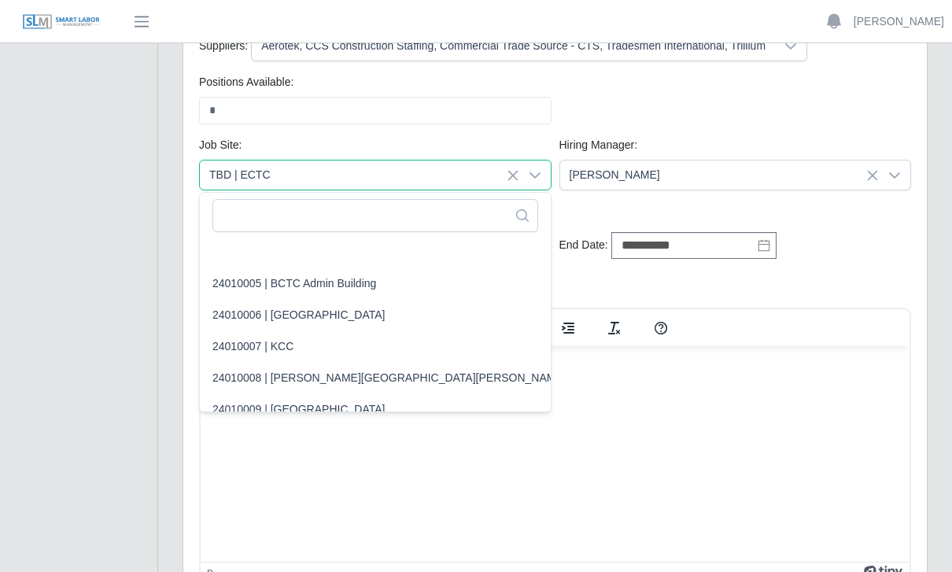
scroll to position [140, 0]
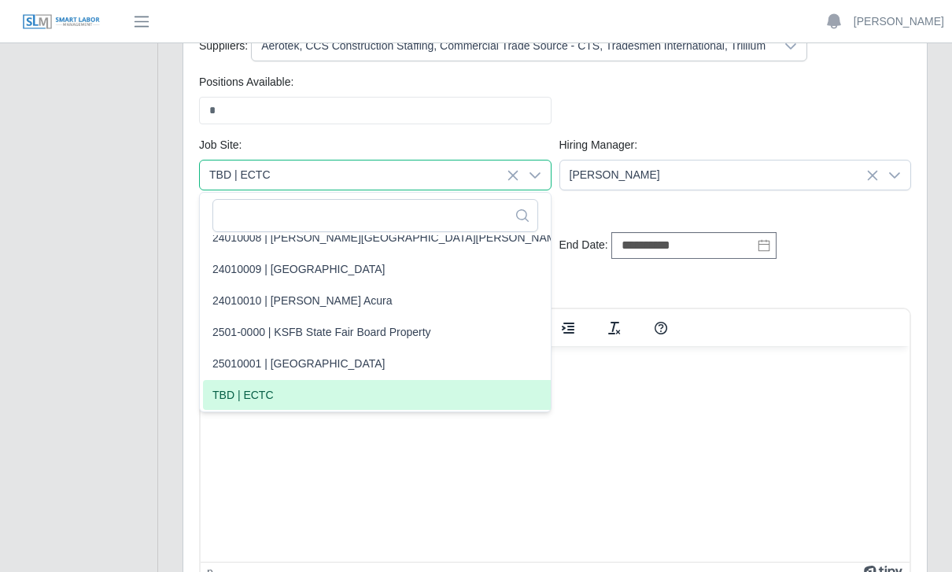
click at [279, 394] on li "TBD | ECTC" at bounding box center [423, 395] width 441 height 30
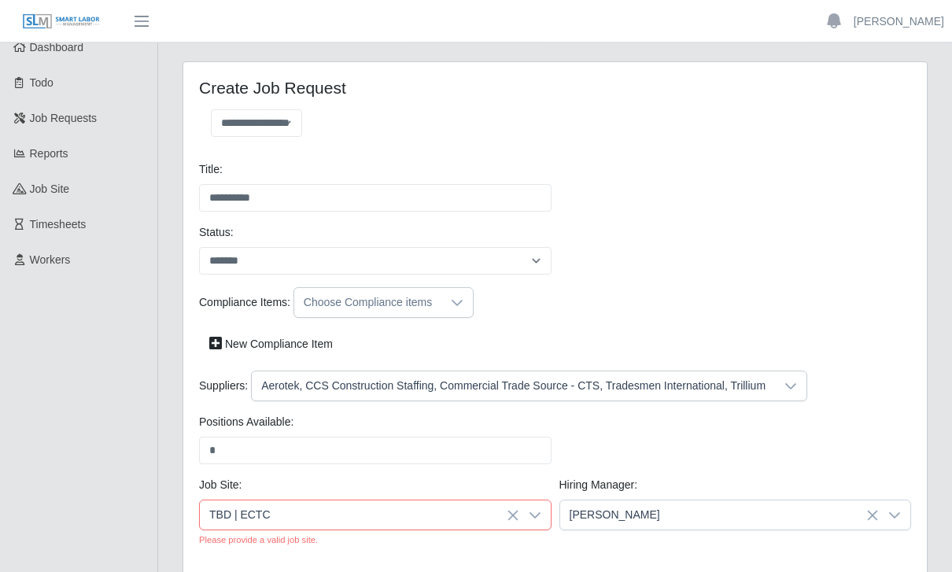
scroll to position [0, 0]
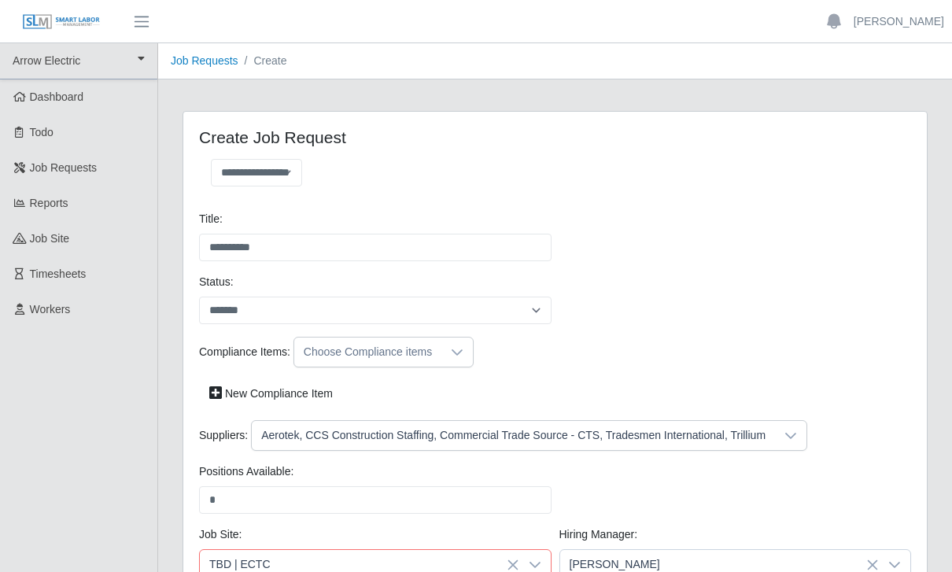
click at [76, 91] on span "Dashboard" at bounding box center [57, 97] width 54 height 13
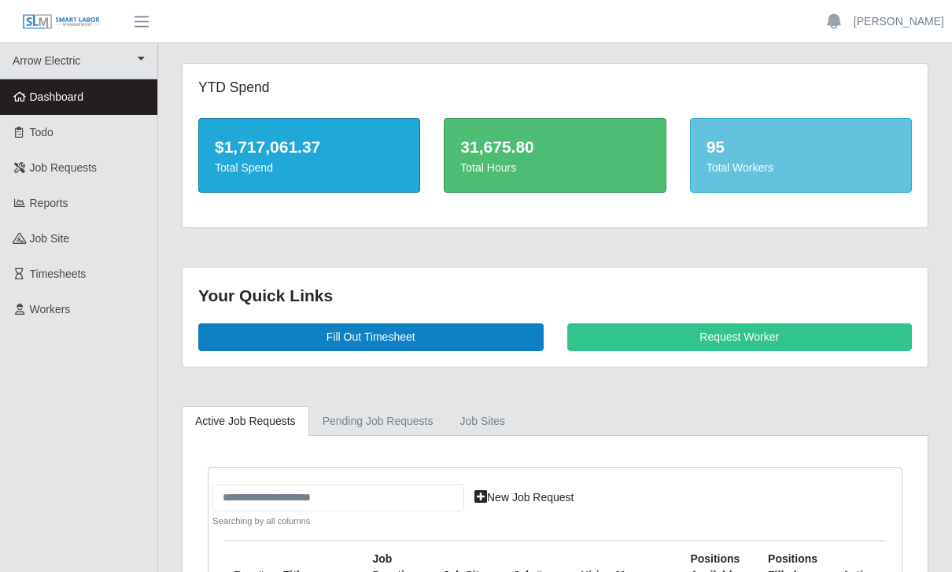
click at [68, 207] on span "Reports" at bounding box center [49, 203] width 39 height 13
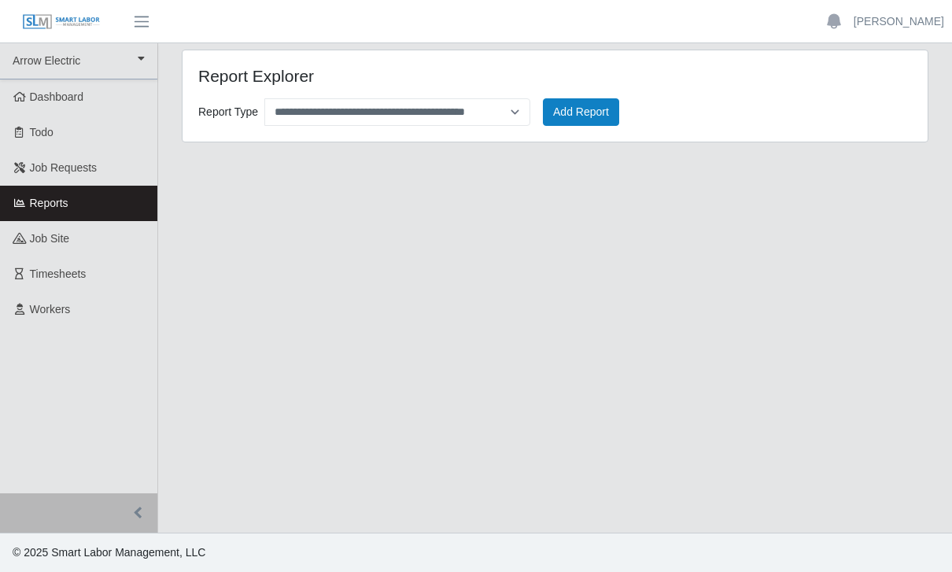
click at [76, 242] on link "job site" at bounding box center [78, 238] width 157 height 35
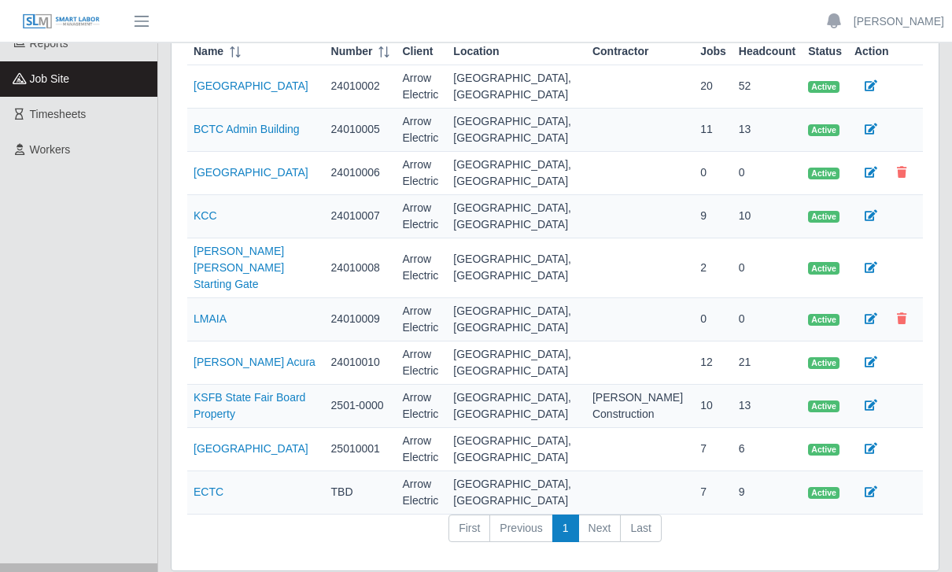
scroll to position [162, 0]
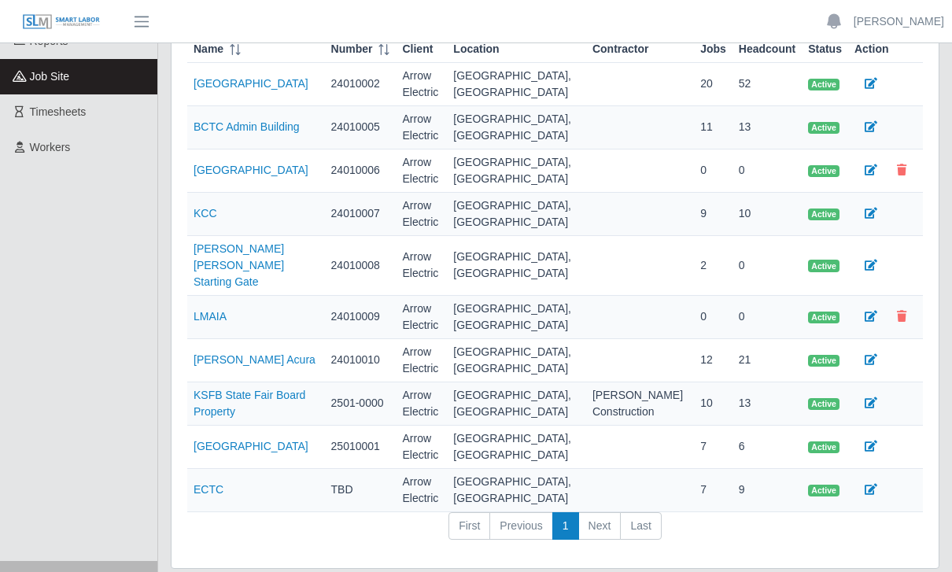
click at [205, 483] on link "ECTC" at bounding box center [209, 489] width 30 height 13
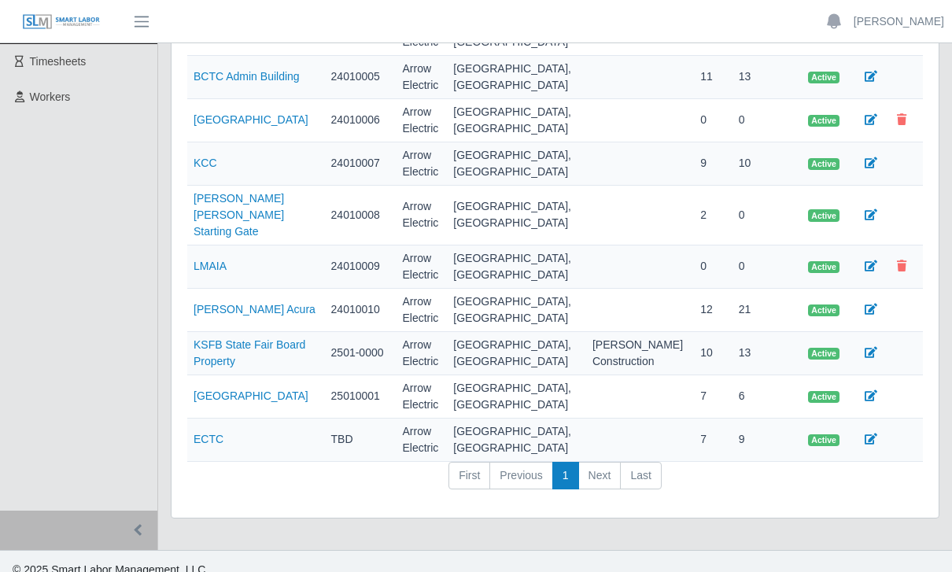
click at [826, 434] on span "Active" at bounding box center [823, 440] width 31 height 13
click at [871, 432] on link at bounding box center [871, 440] width 33 height 28
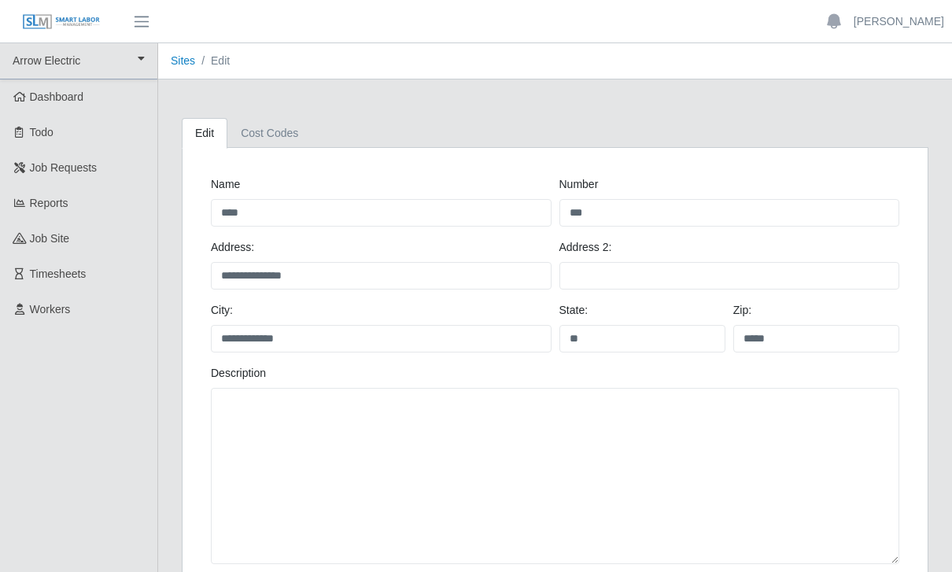
click at [76, 99] on span "Dashboard" at bounding box center [57, 97] width 54 height 13
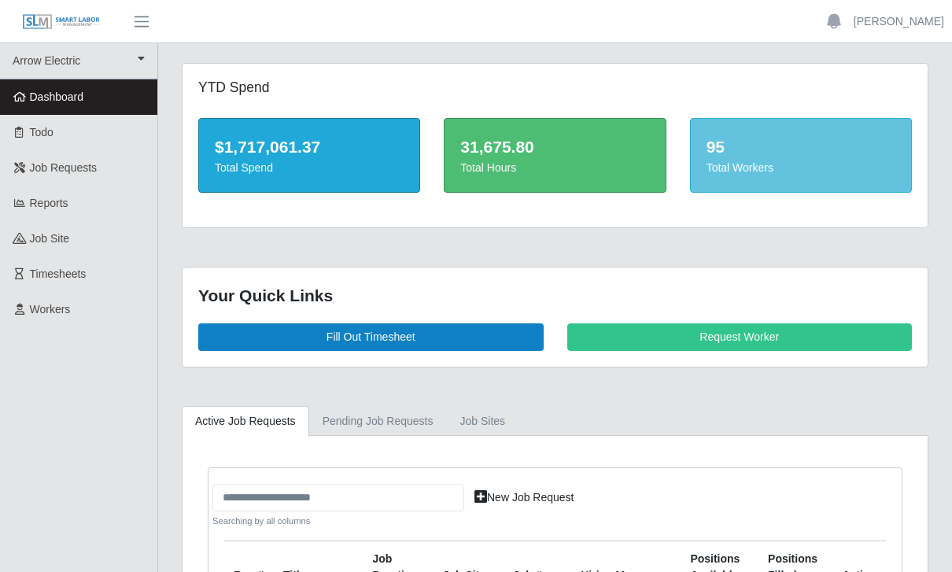
click at [56, 142] on link "Todo" at bounding box center [78, 132] width 157 height 35
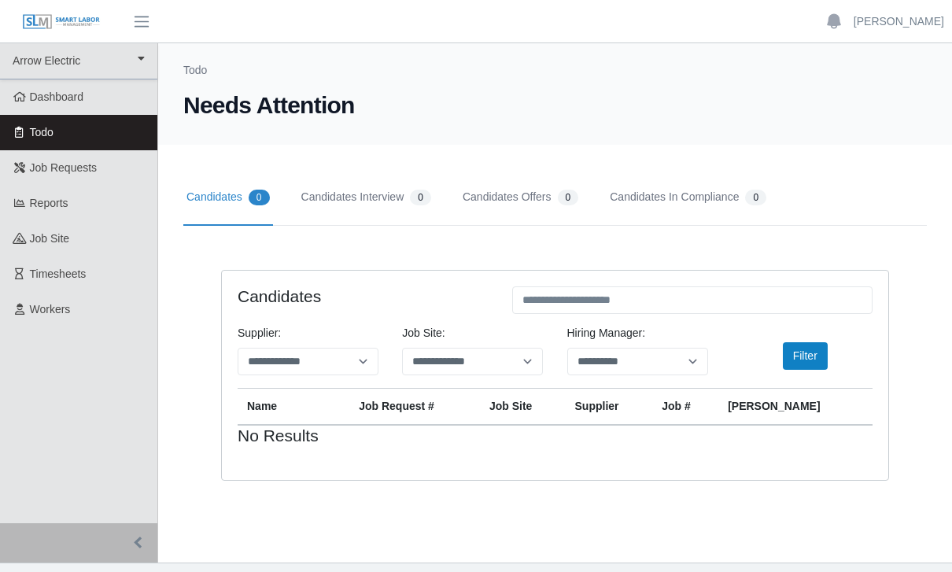
click at [74, 193] on link "Reports" at bounding box center [78, 203] width 157 height 35
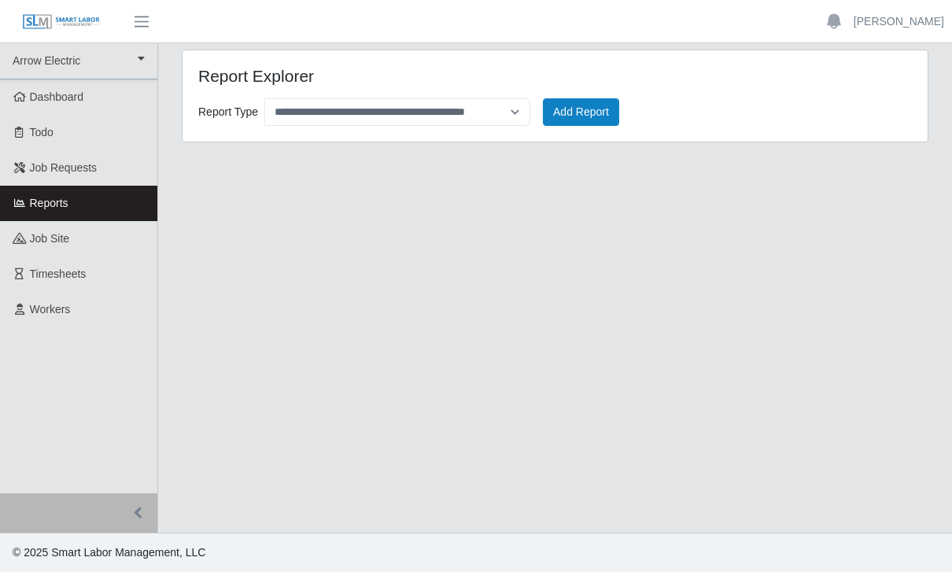
click at [75, 279] on span "Timesheets" at bounding box center [58, 274] width 57 height 13
